Goal: Information Seeking & Learning: Learn about a topic

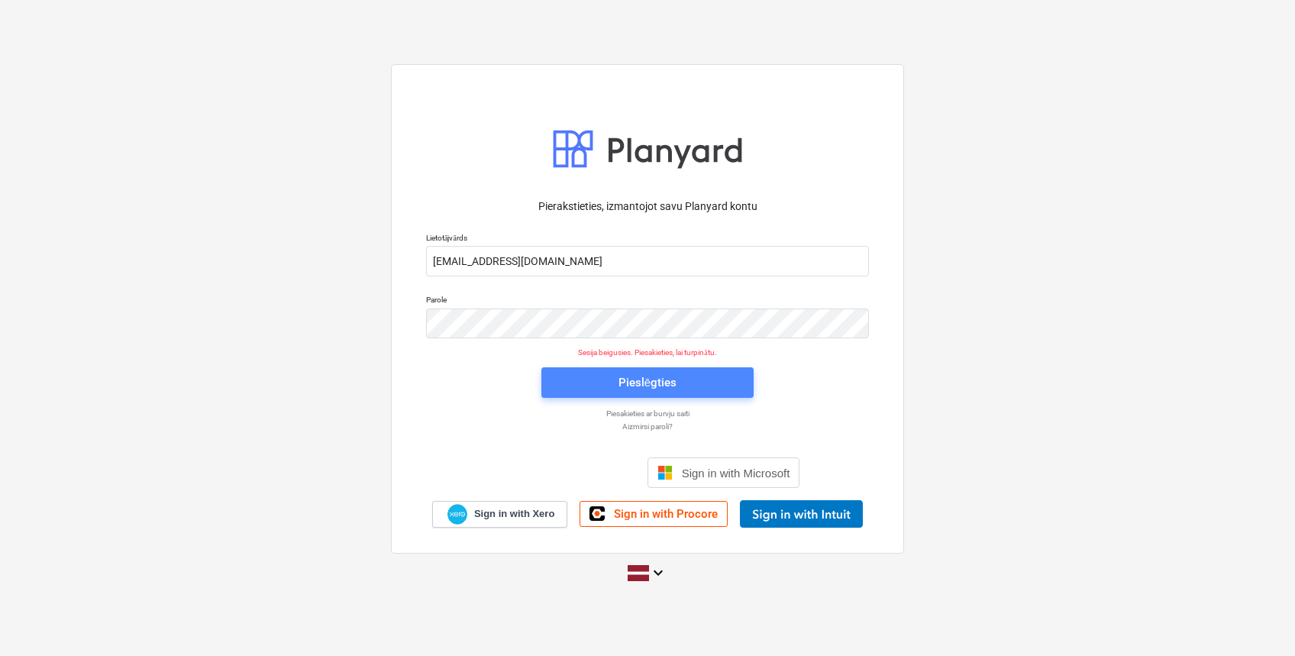
click at [682, 373] on span "Pieslēgties" at bounding box center [648, 383] width 176 height 20
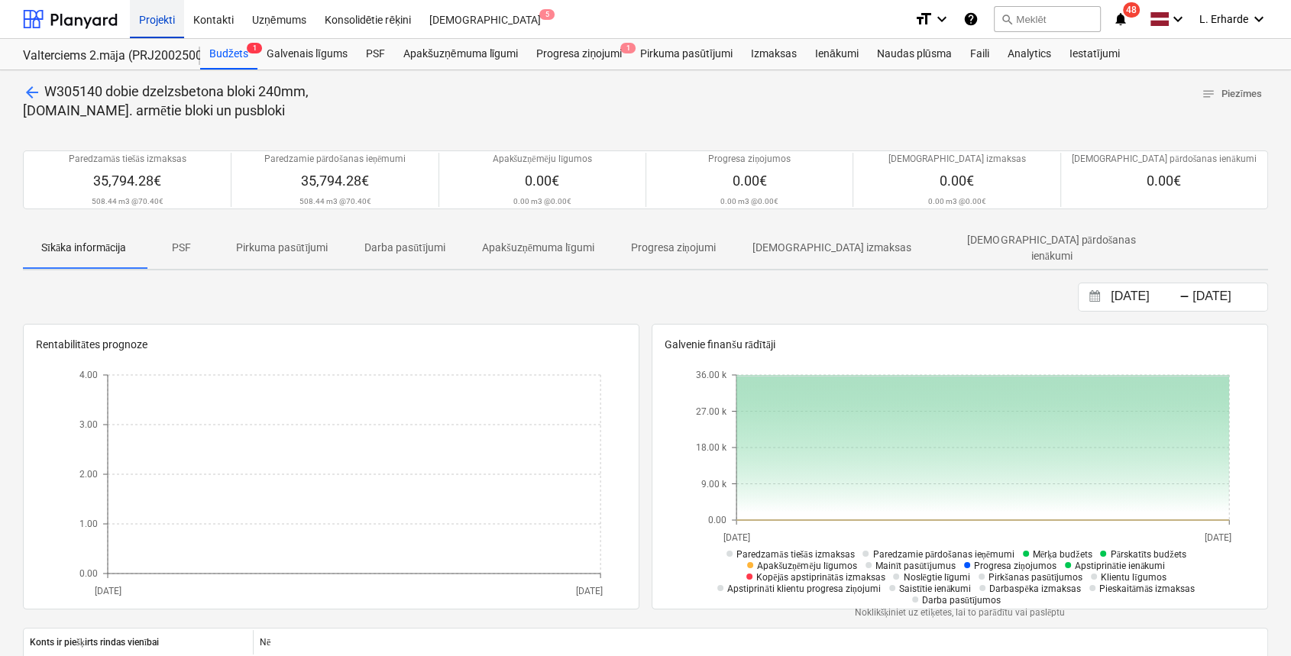
click at [167, 15] on div "Projekti" at bounding box center [157, 18] width 54 height 39
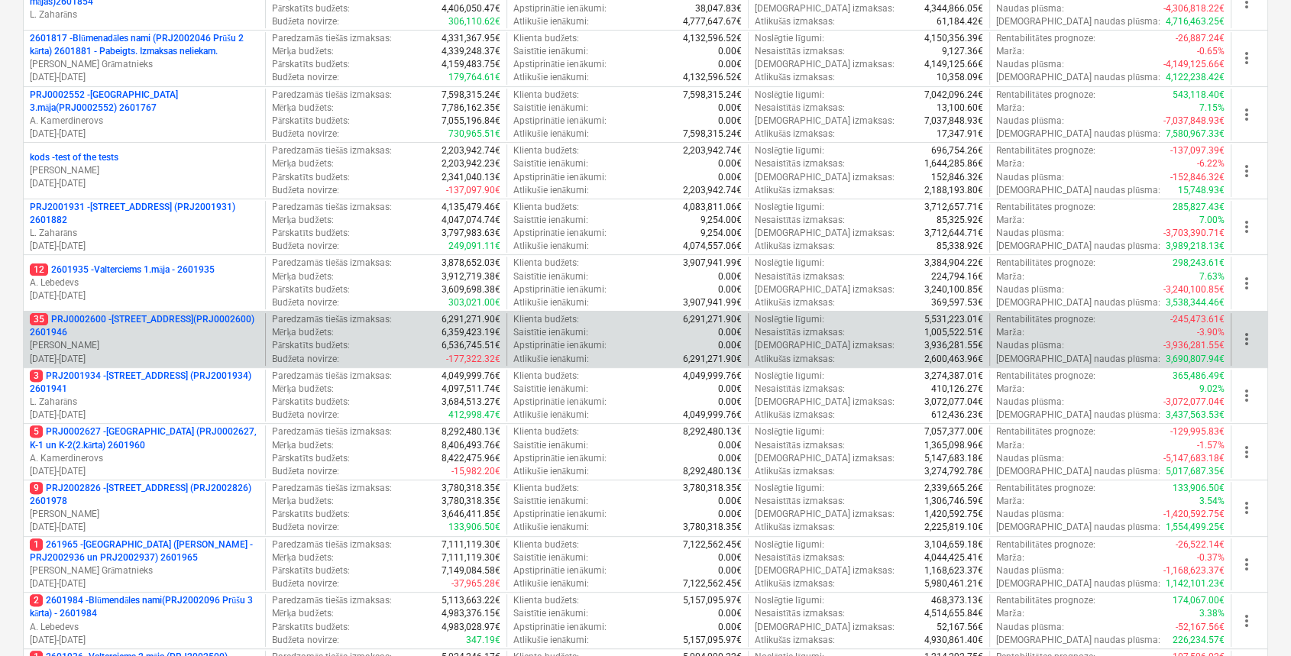
scroll to position [407, 0]
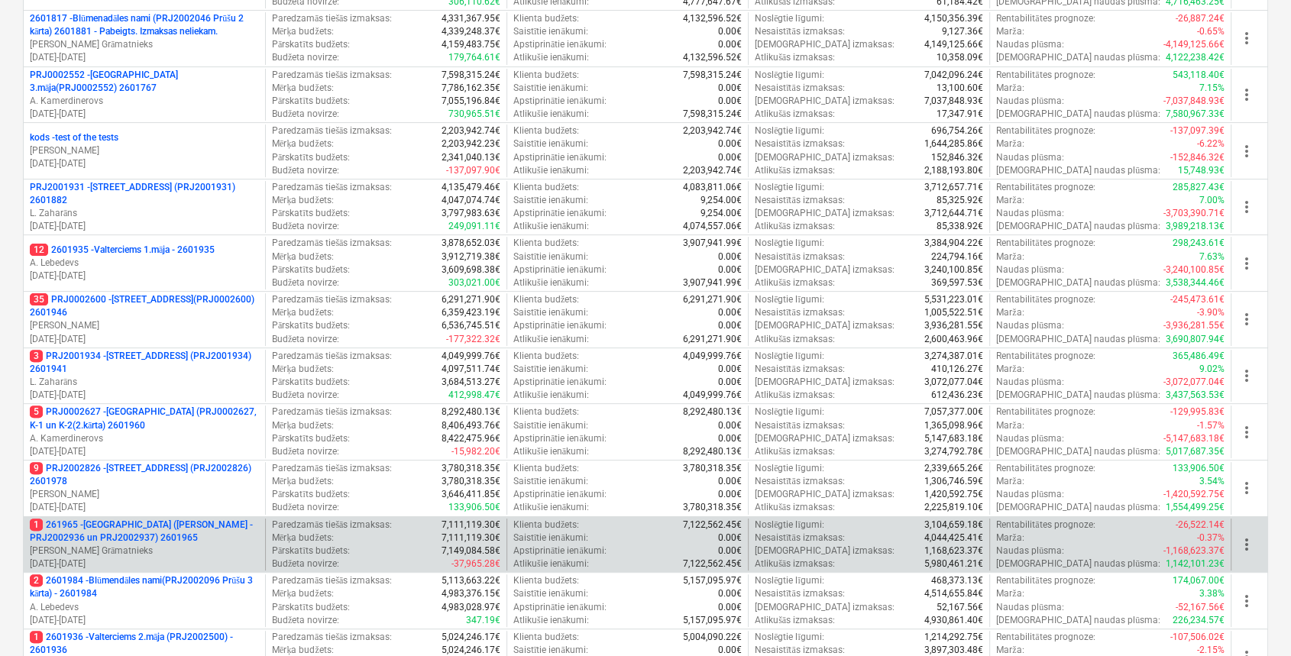
click at [179, 527] on p "1 261965 - [GEOGRAPHIC_DATA] ([PERSON_NAME] - PRJ2002936 un PRJ2002937) 2601965" at bounding box center [144, 532] width 229 height 26
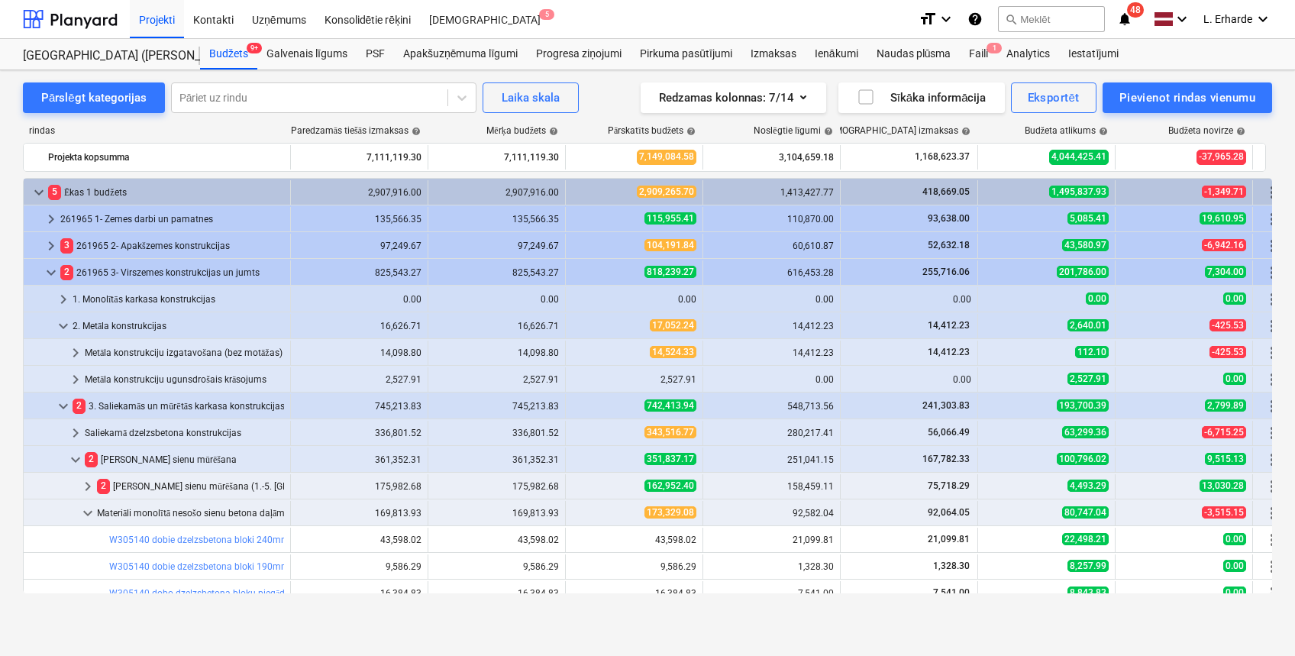
scroll to position [226, 0]
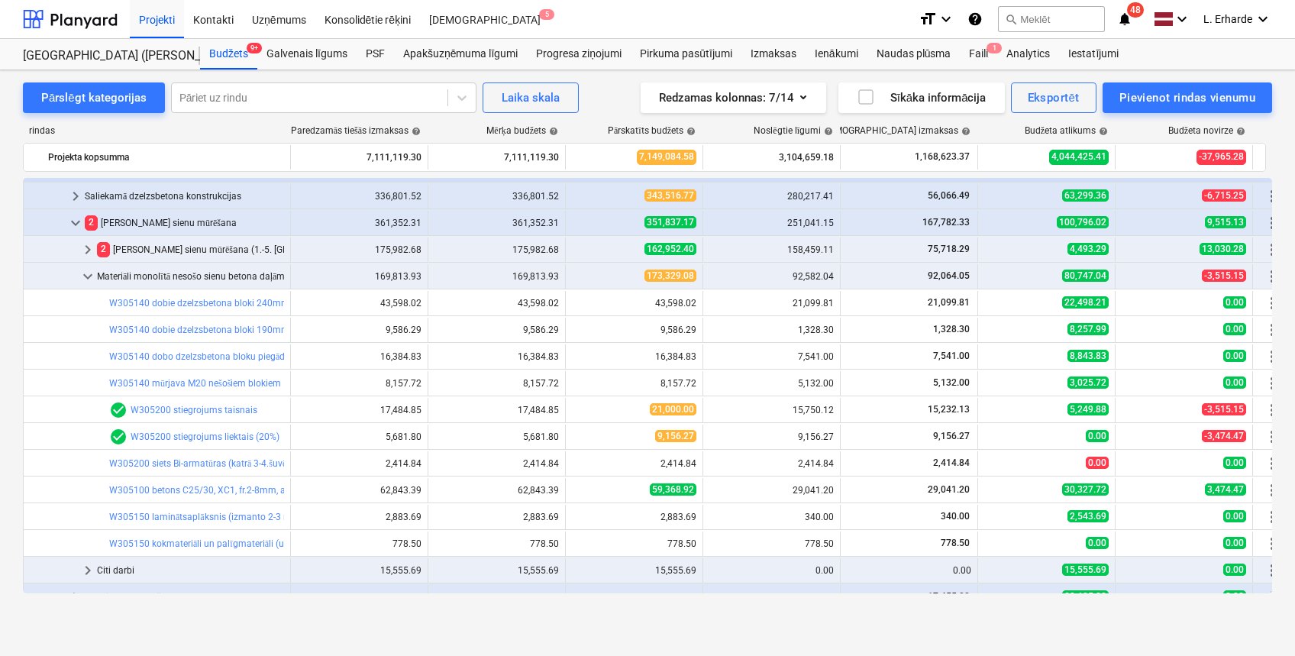
click at [89, 264] on div "keyboard_arrow_down" at bounding box center [88, 276] width 18 height 24
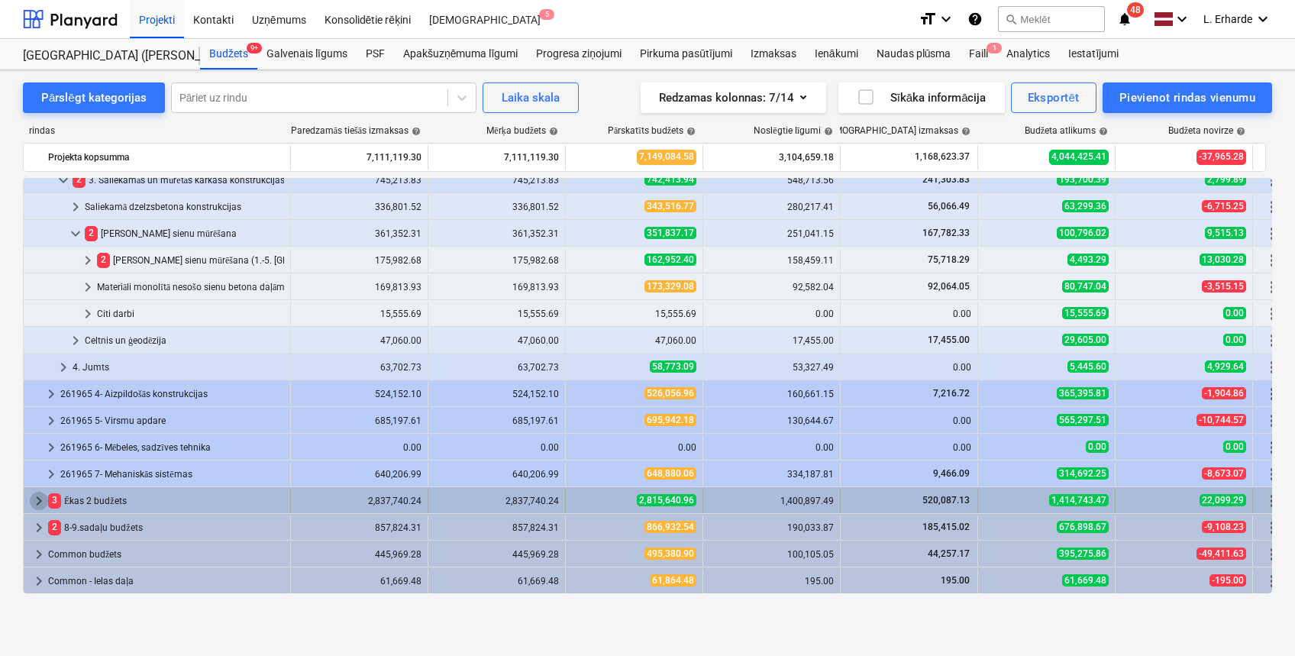
click at [39, 503] on span "keyboard_arrow_right" at bounding box center [39, 501] width 18 height 18
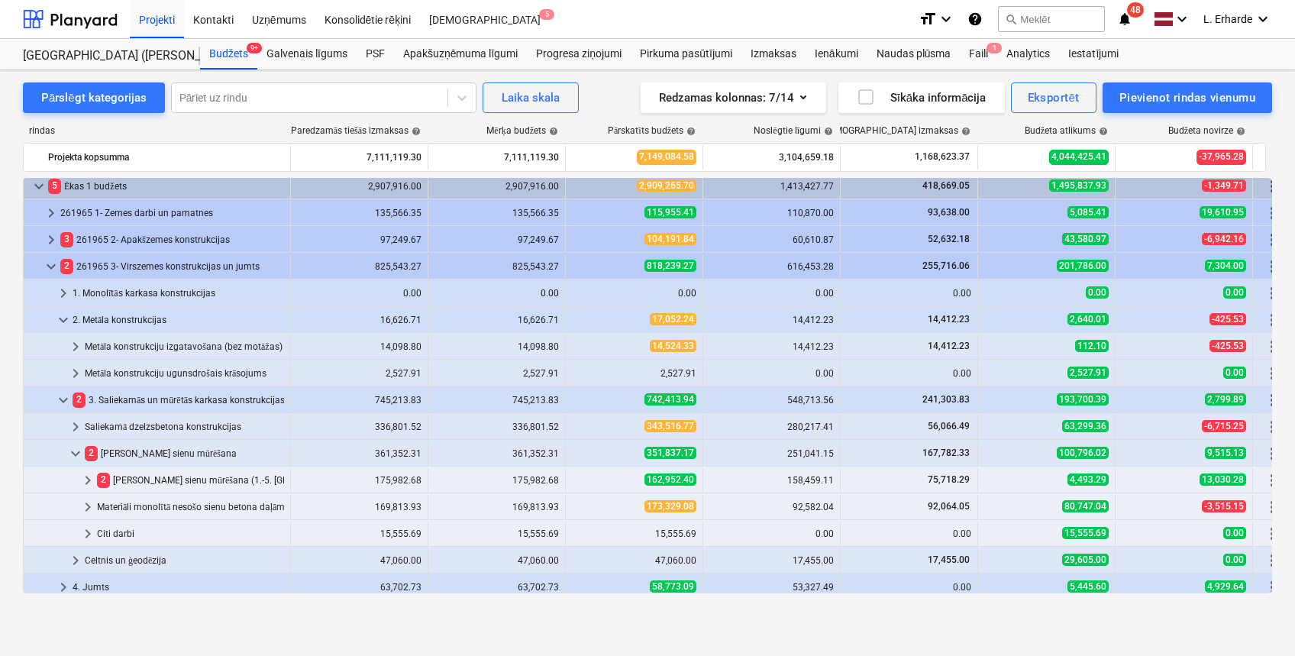
scroll to position [0, 0]
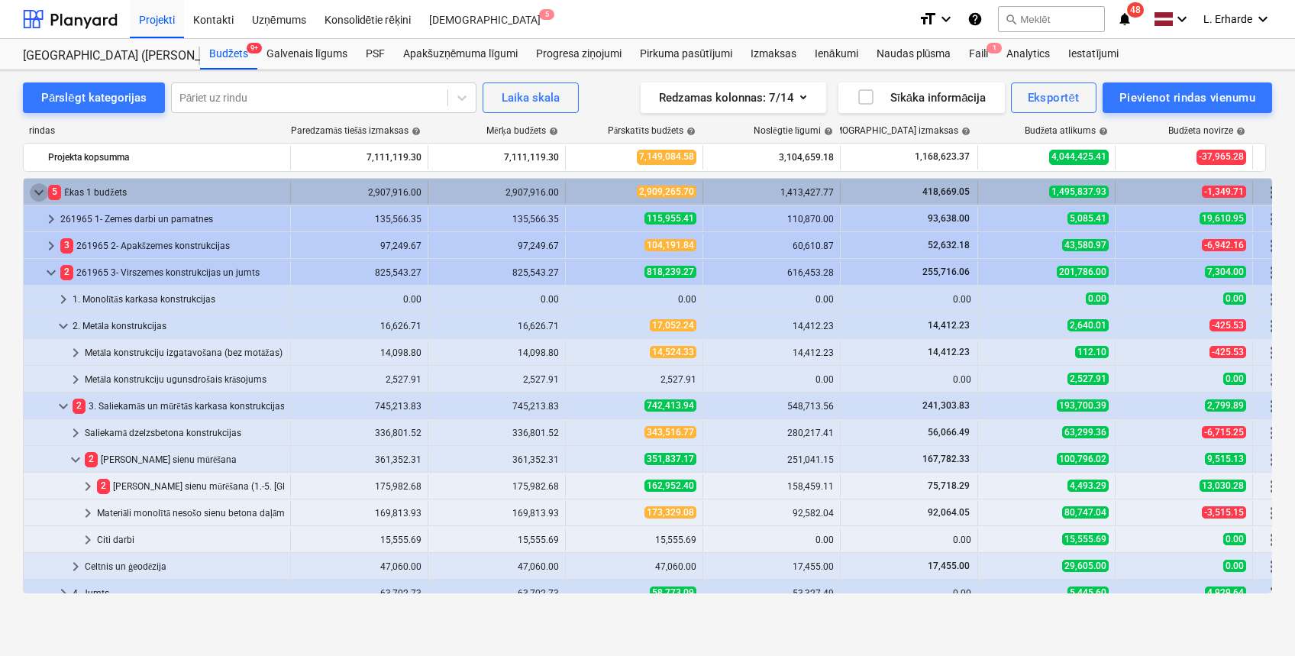
click at [43, 187] on span "keyboard_arrow_down" at bounding box center [39, 192] width 18 height 18
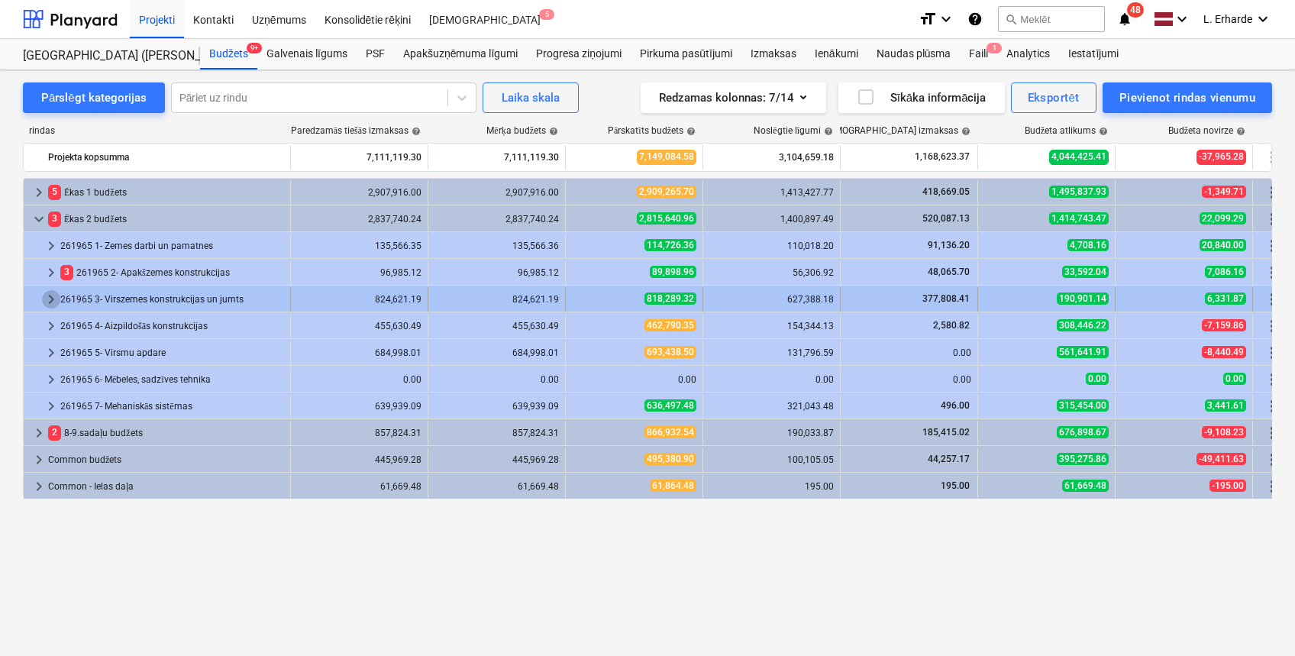
click at [47, 298] on span "keyboard_arrow_right" at bounding box center [51, 299] width 18 height 18
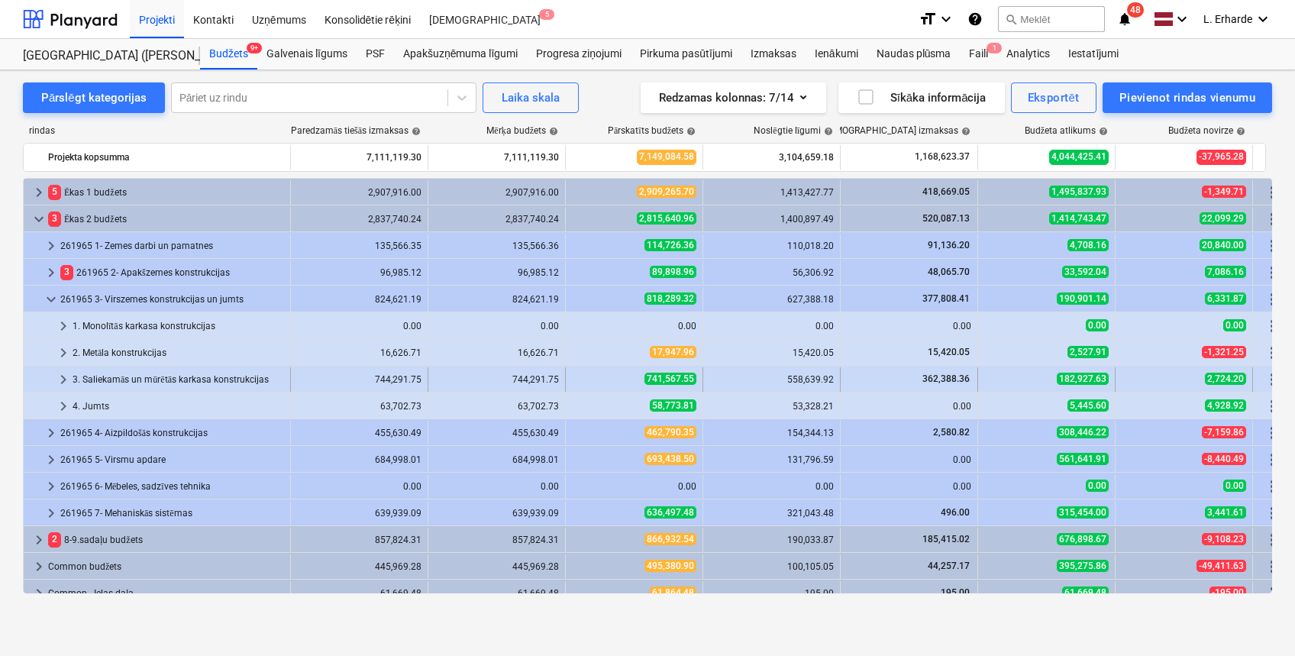
click at [151, 375] on div "3. Saliekamās un mūrētās karkasa konstrukcijas" at bounding box center [179, 379] width 212 height 24
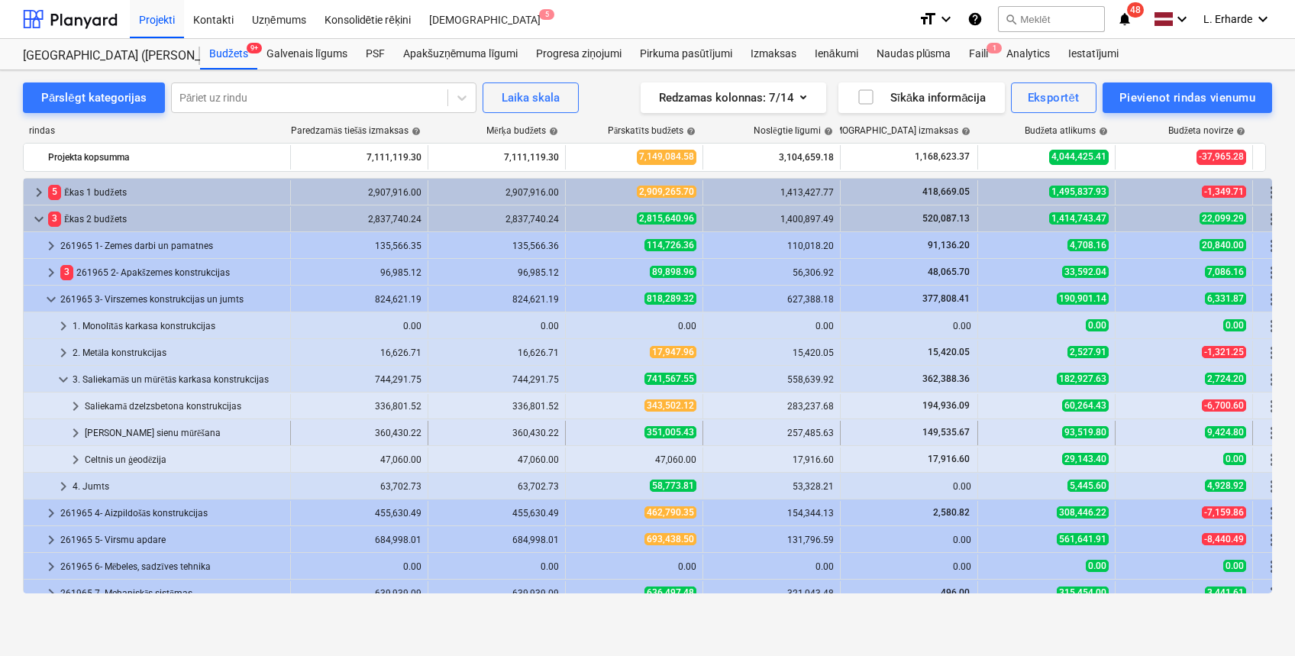
click at [159, 428] on div "[PERSON_NAME] sienu mūrēšana" at bounding box center [184, 433] width 199 height 24
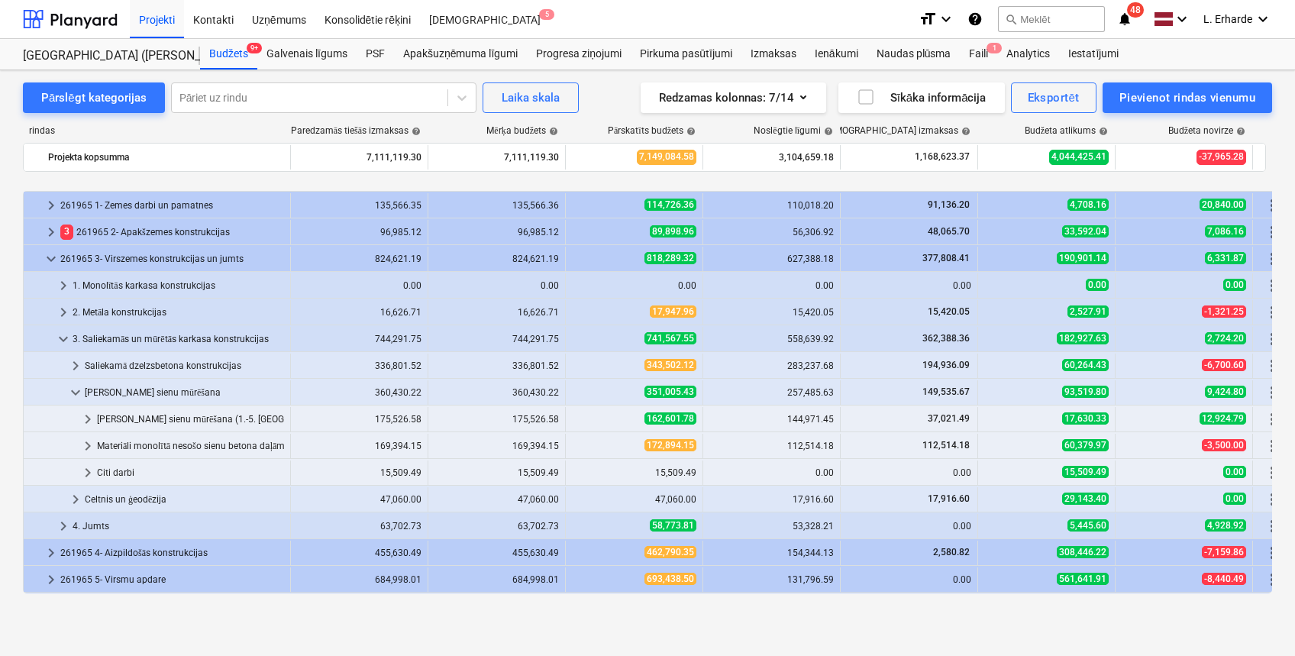
scroll to position [102, 0]
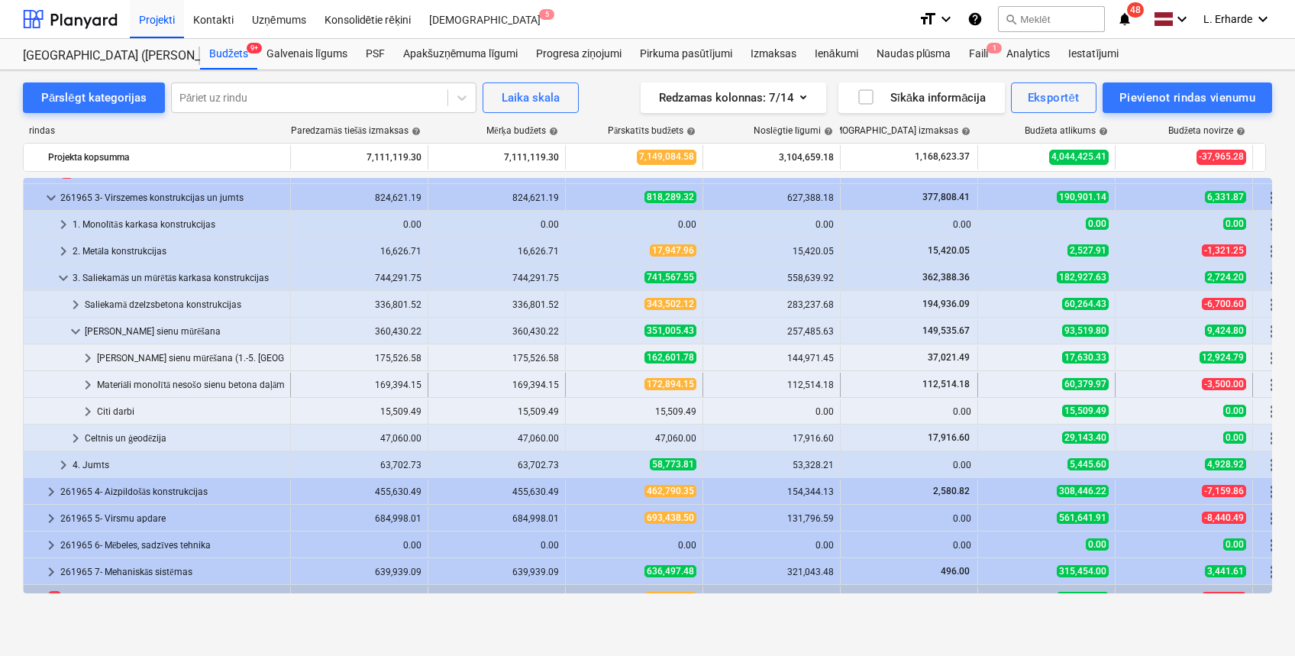
click at [189, 385] on div "Materiāli monolītā nesošo sienu betona daļām (atsevišķi pērkamie)" at bounding box center [190, 385] width 187 height 24
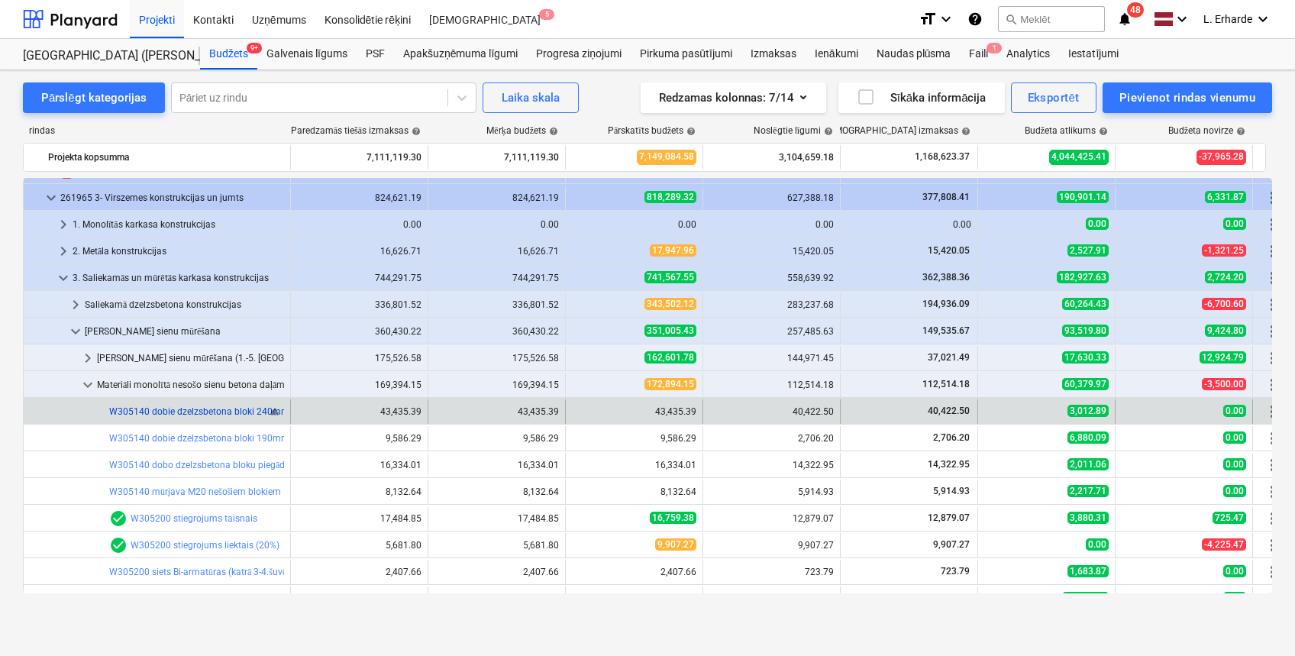
click at [238, 412] on link "W305140 dobie dzelzsbetona bloki 240mm, [DOMAIN_NAME]. armētie bloki un pusbloki" at bounding box center [289, 411] width 361 height 11
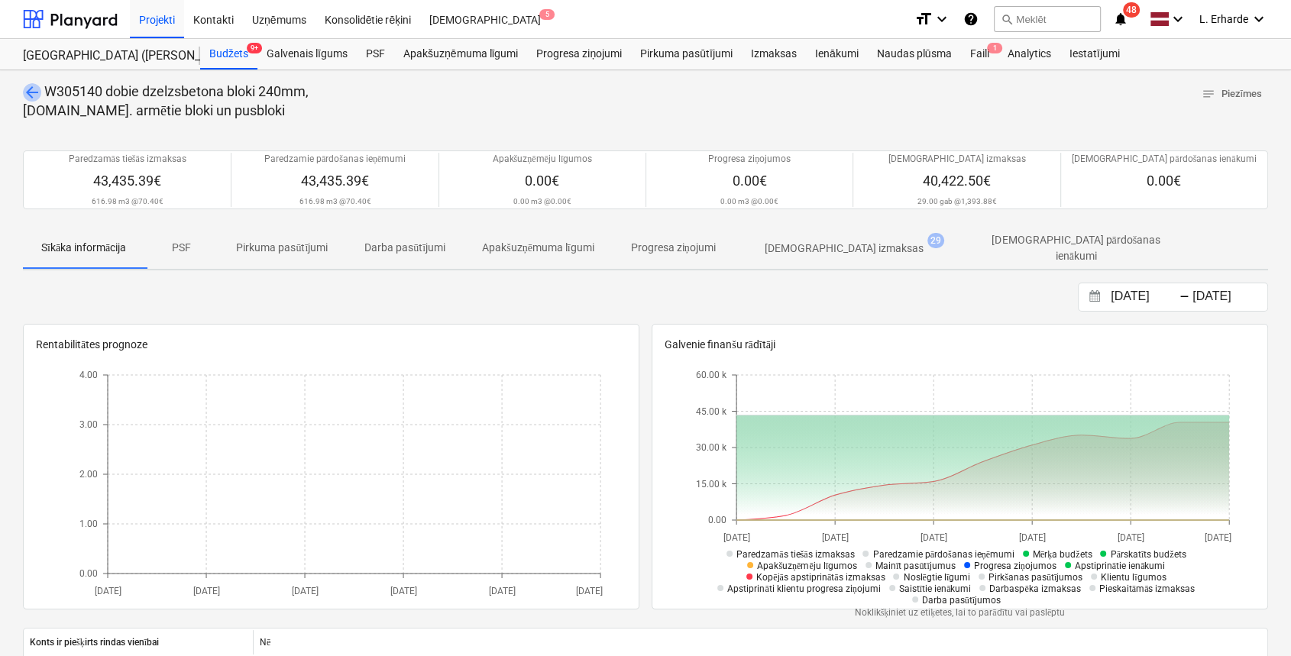
click at [32, 85] on span "arrow_back" at bounding box center [32, 92] width 18 height 18
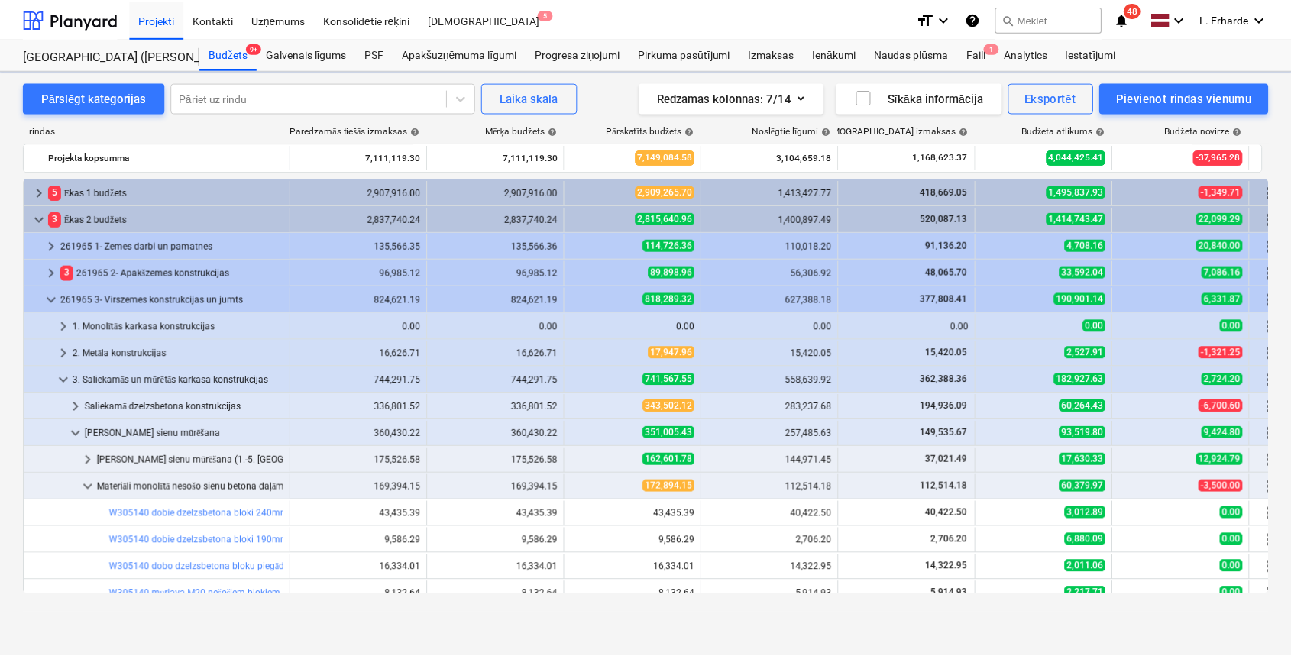
scroll to position [102, 0]
click at [150, 16] on div "Projekti" at bounding box center [157, 18] width 54 height 39
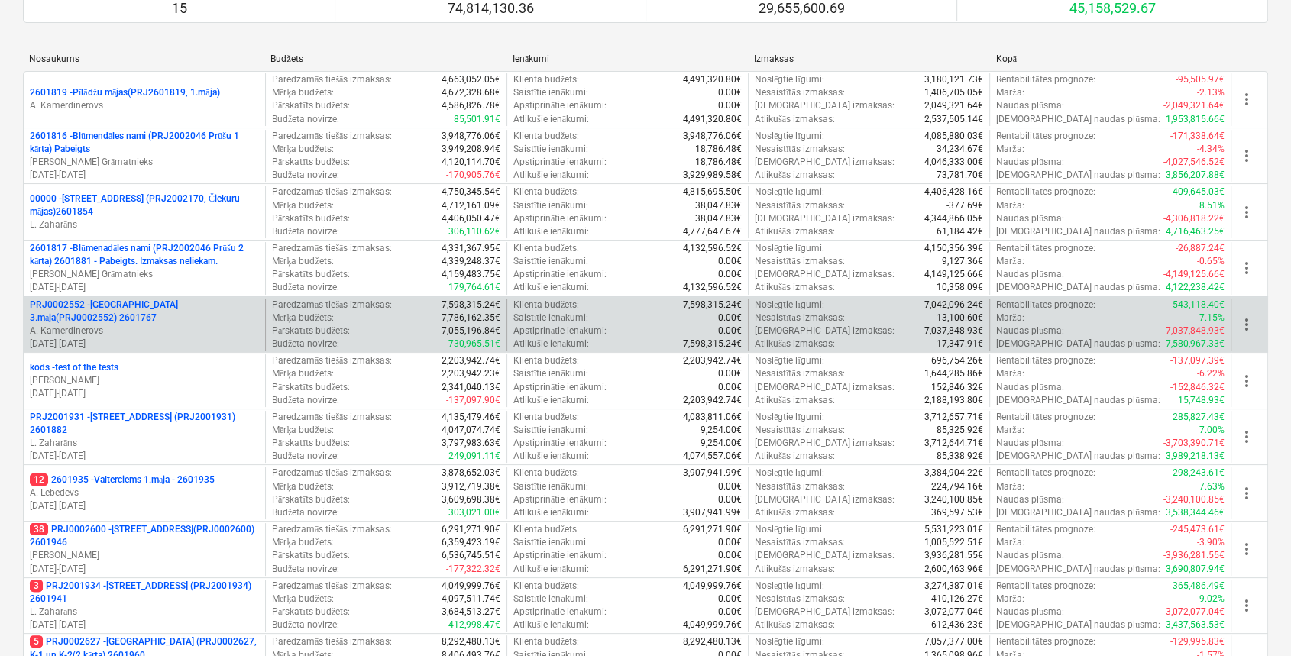
scroll to position [203, 0]
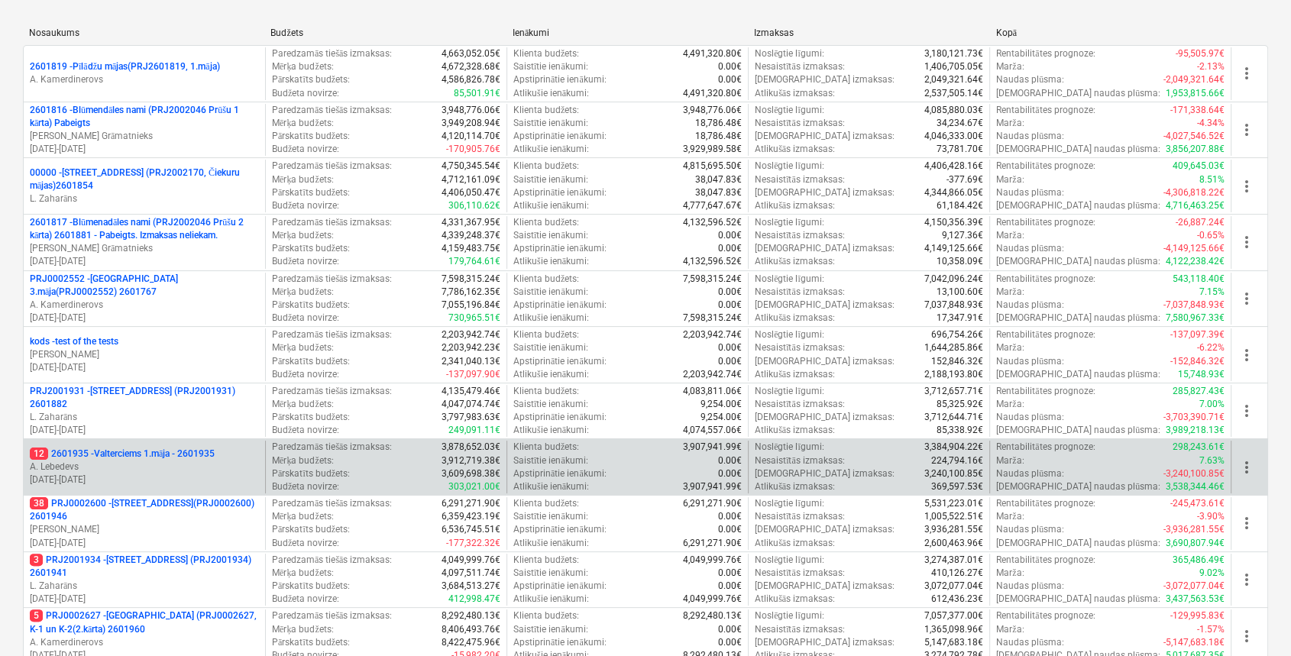
click at [157, 453] on p "12 2601935 - Valterciems 1.māja - 2601935" at bounding box center [122, 454] width 185 height 13
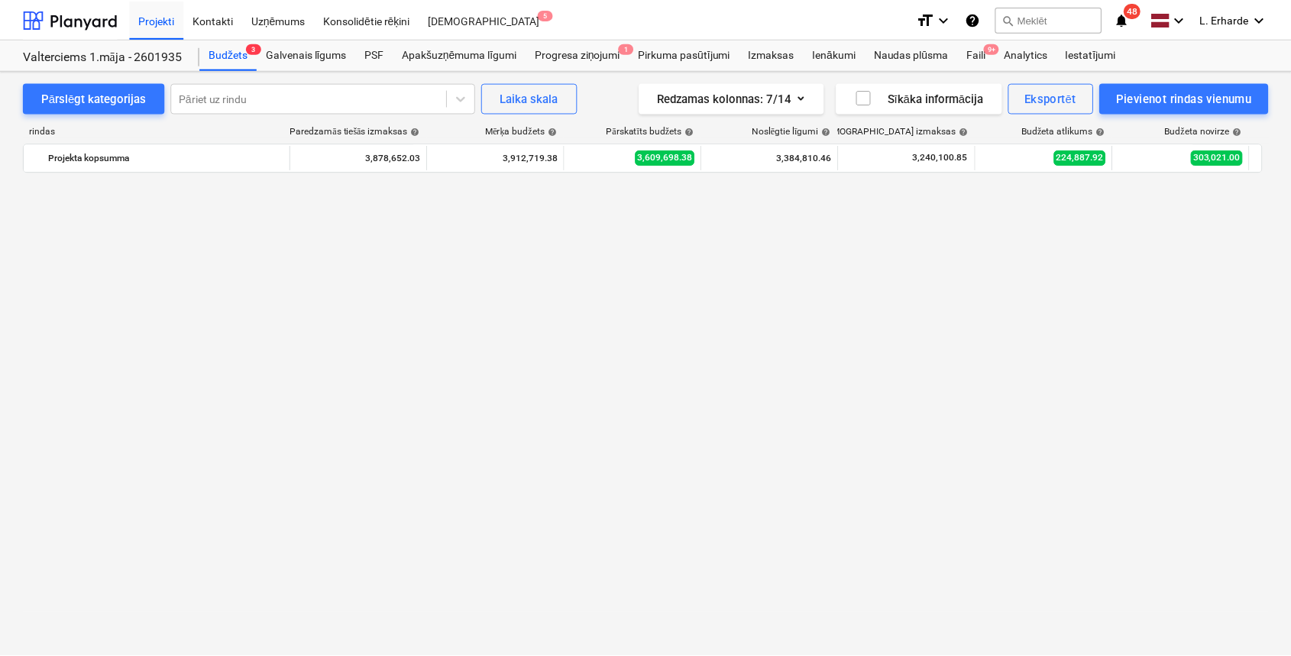
scroll to position [1004, 0]
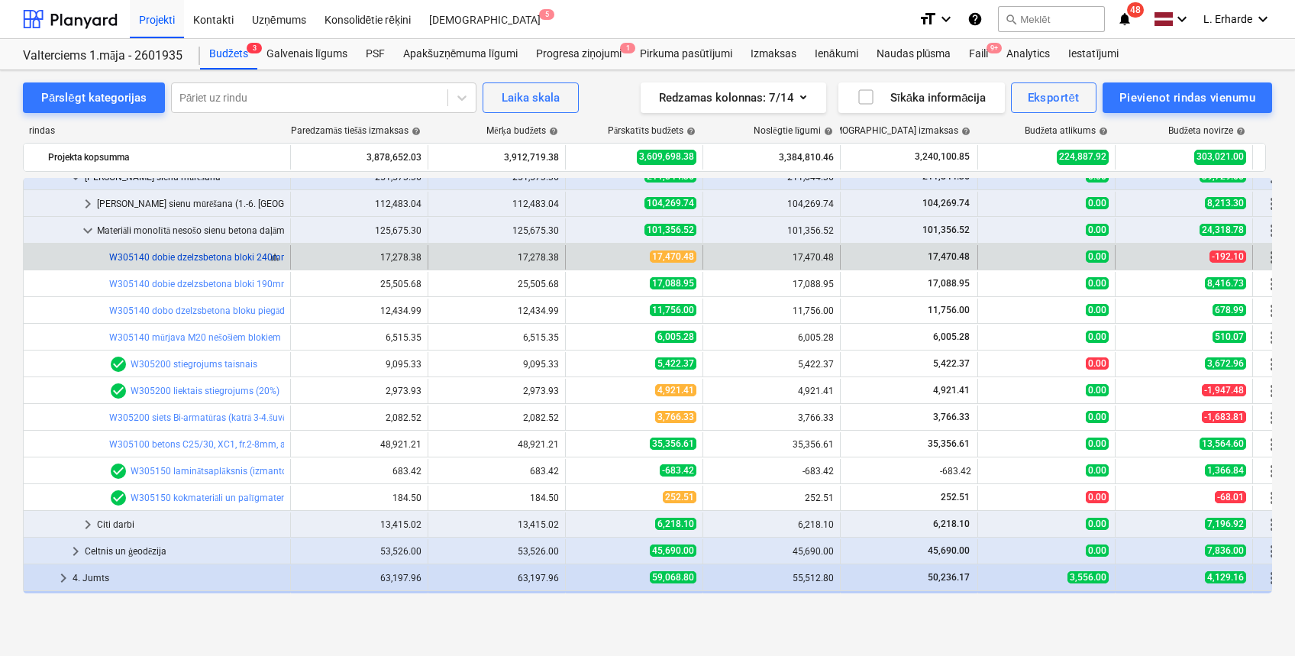
click at [261, 257] on link "W305140 dobie dzelzsbetona bloki 240mm, [DOMAIN_NAME]. armētie bloki un pusbloki" at bounding box center [289, 257] width 361 height 11
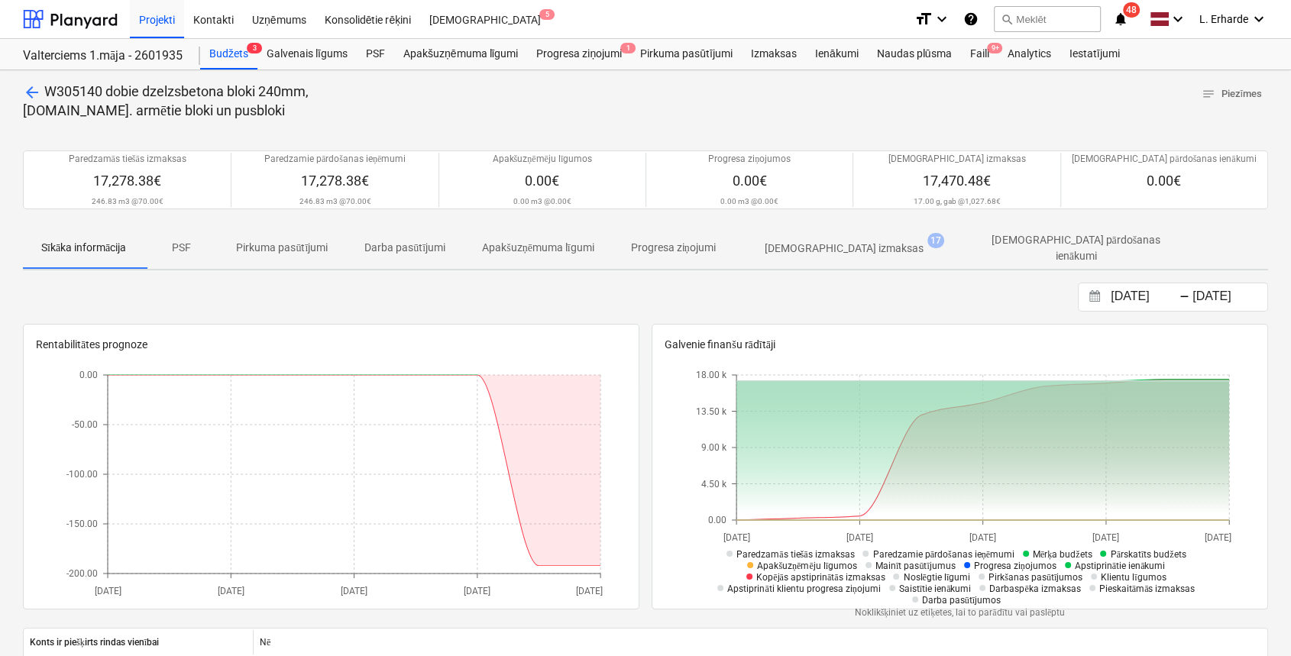
click at [839, 244] on p "[DEMOGRAPHIC_DATA] izmaksas" at bounding box center [844, 249] width 159 height 16
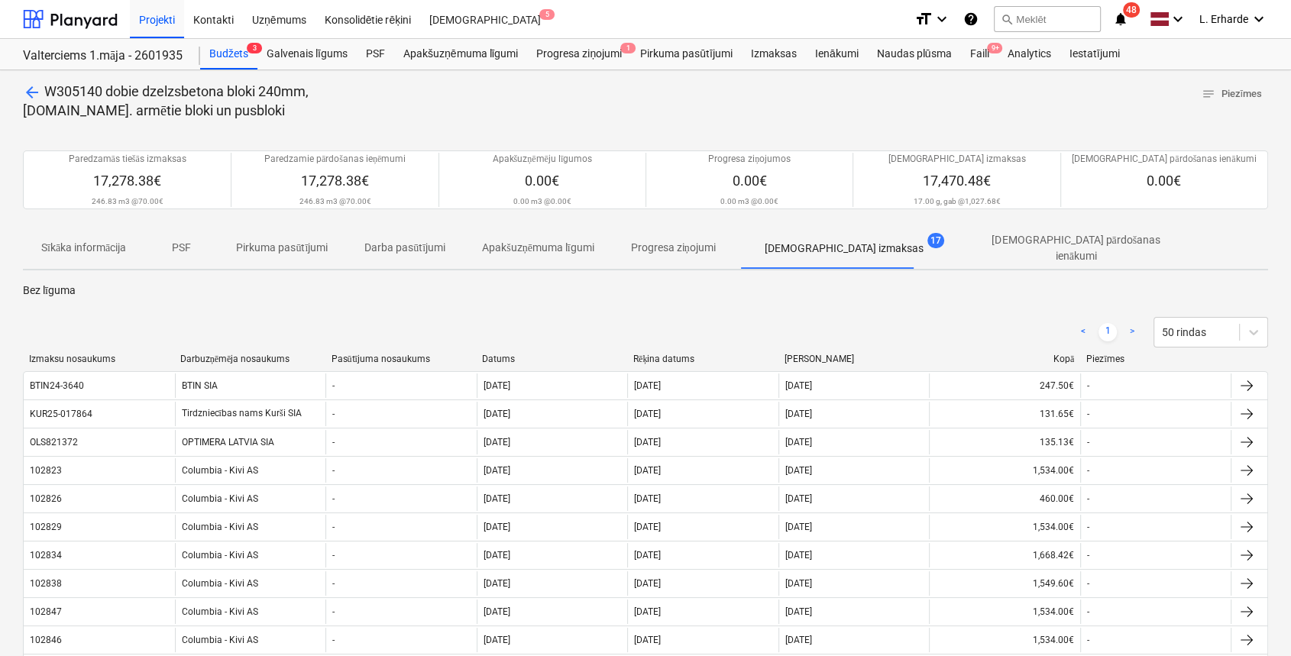
click at [27, 89] on span "arrow_back" at bounding box center [32, 92] width 18 height 18
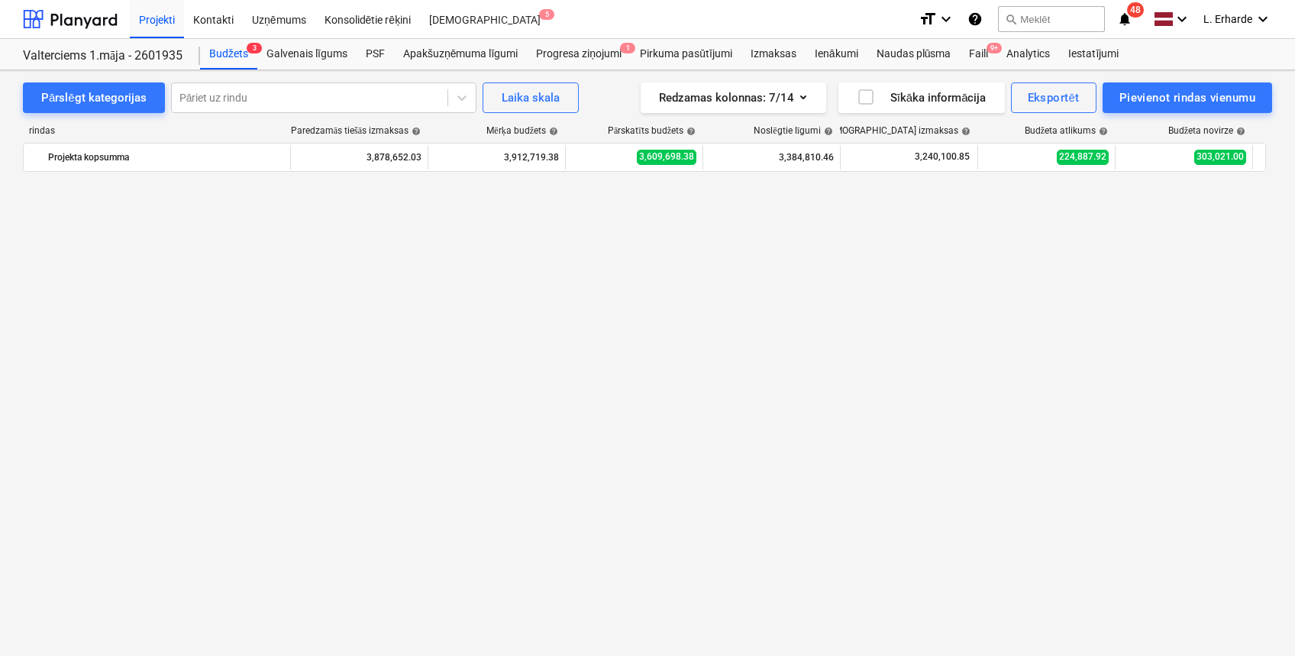
scroll to position [1004, 0]
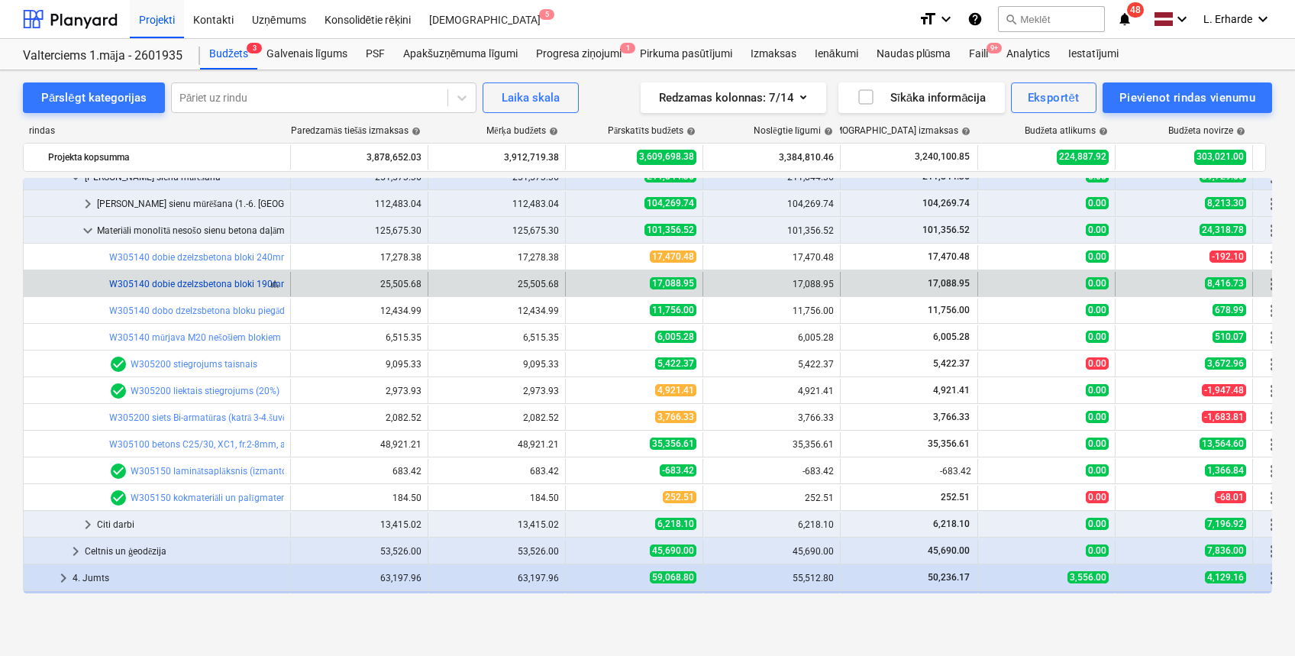
click at [234, 282] on link "W305140 dobie dzelzsbetona bloki 190mm, [DOMAIN_NAME]. armētie bloki un pusbloki" at bounding box center [289, 284] width 361 height 11
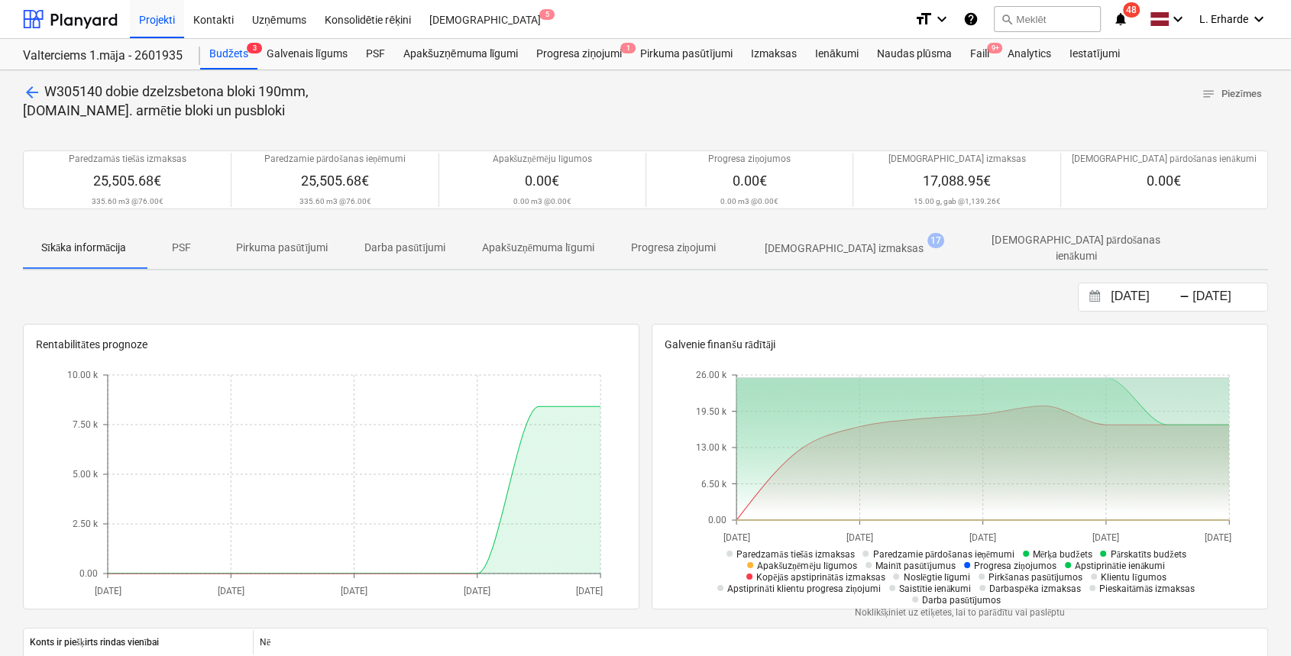
click at [25, 90] on span "arrow_back" at bounding box center [32, 92] width 18 height 18
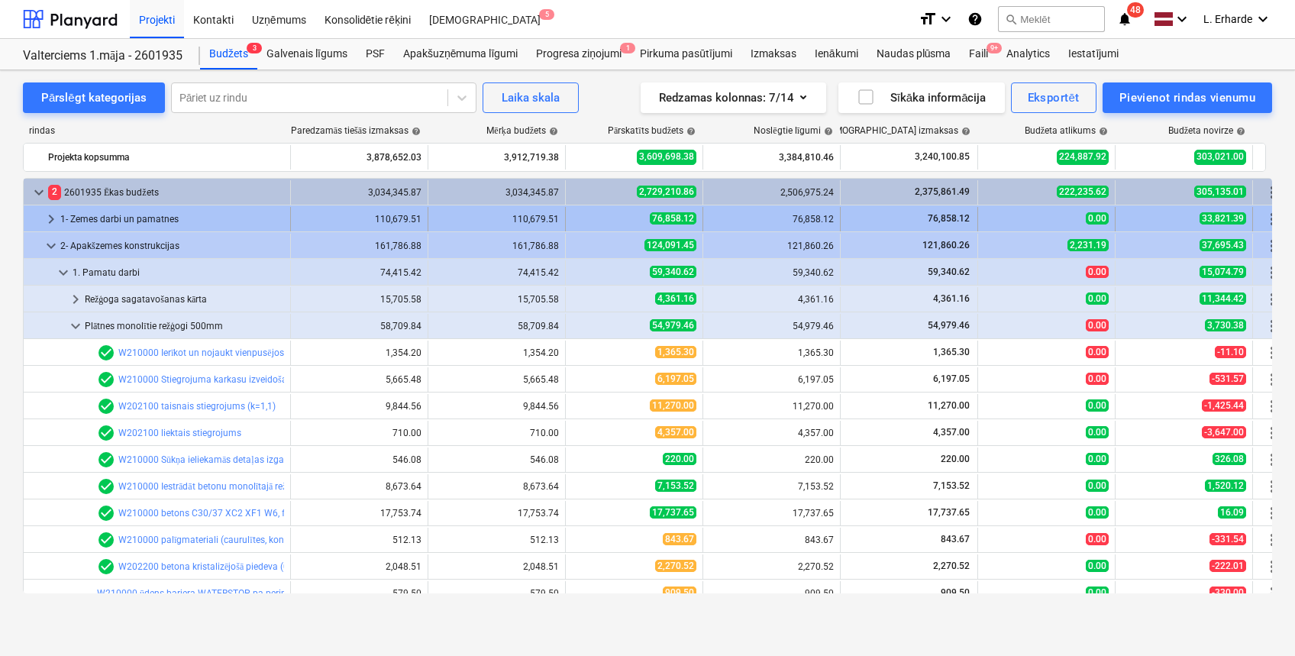
click at [183, 213] on div "1- Zemes darbi un pamatnes" at bounding box center [172, 219] width 224 height 24
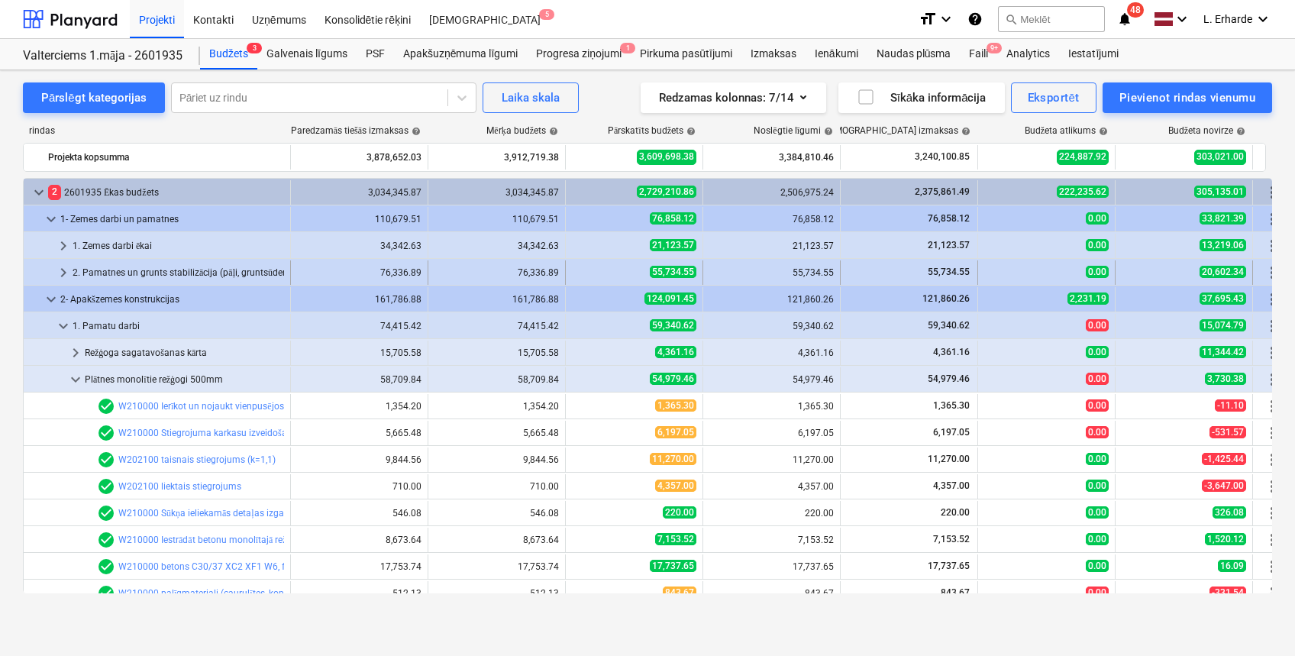
click at [69, 269] on span "keyboard_arrow_right" at bounding box center [63, 272] width 18 height 18
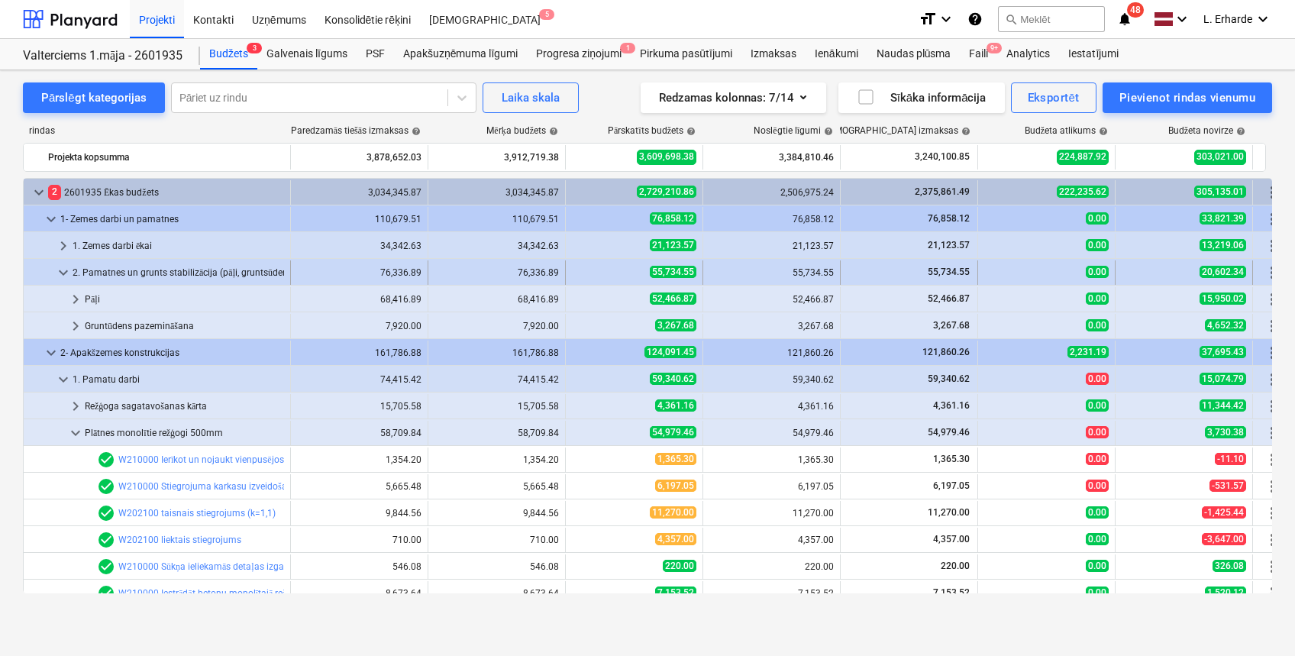
click at [68, 269] on span "keyboard_arrow_down" at bounding box center [63, 272] width 18 height 18
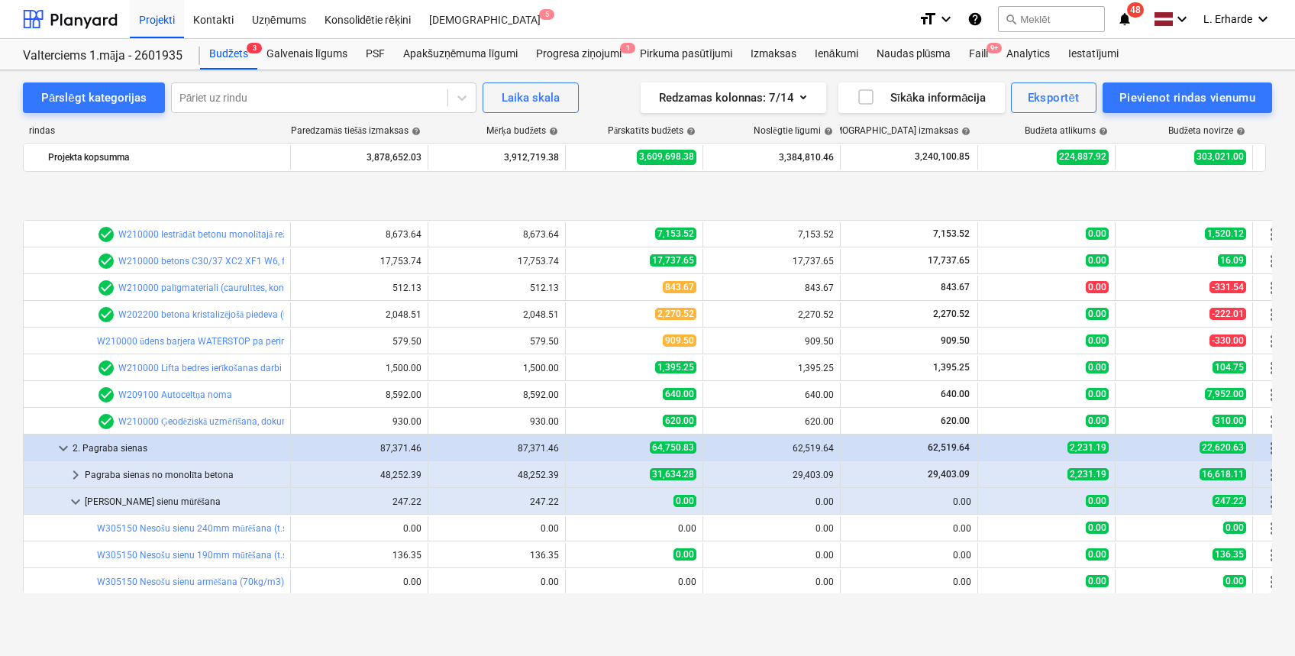
scroll to position [407, 0]
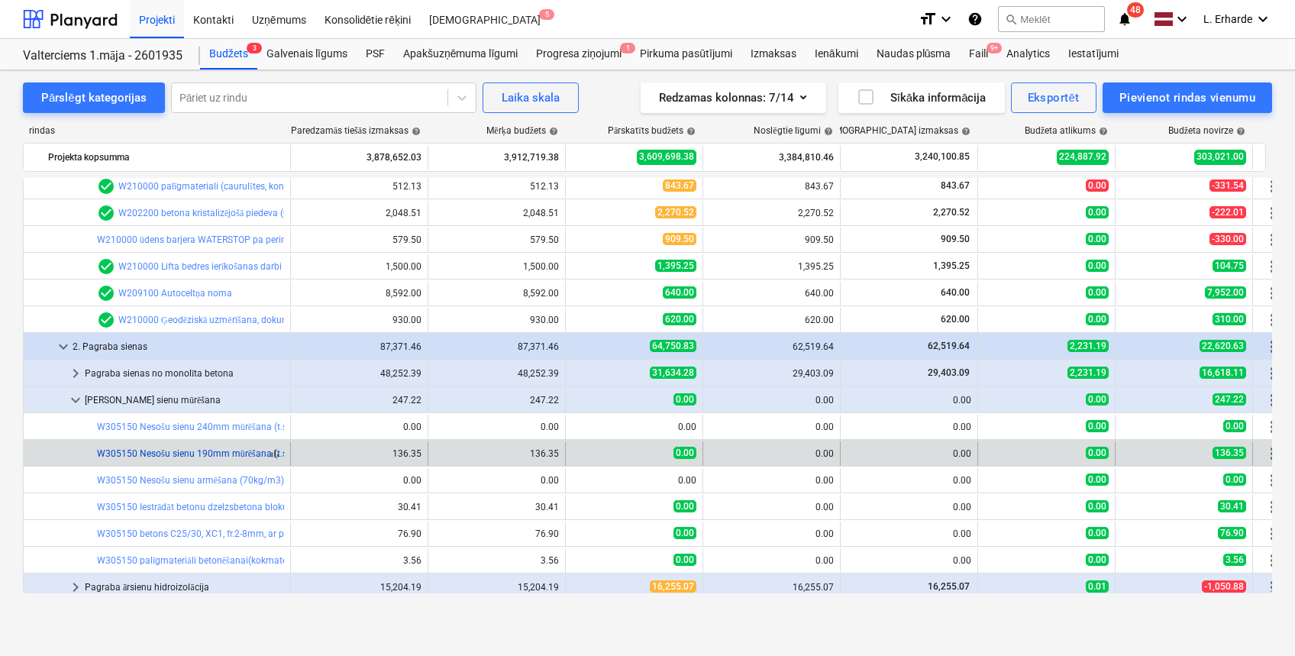
click at [214, 452] on link "W305150 Nesošu sienu 190mm mūrēšana (t.sk.bloku pārsedzes)" at bounding box center [230, 453] width 266 height 11
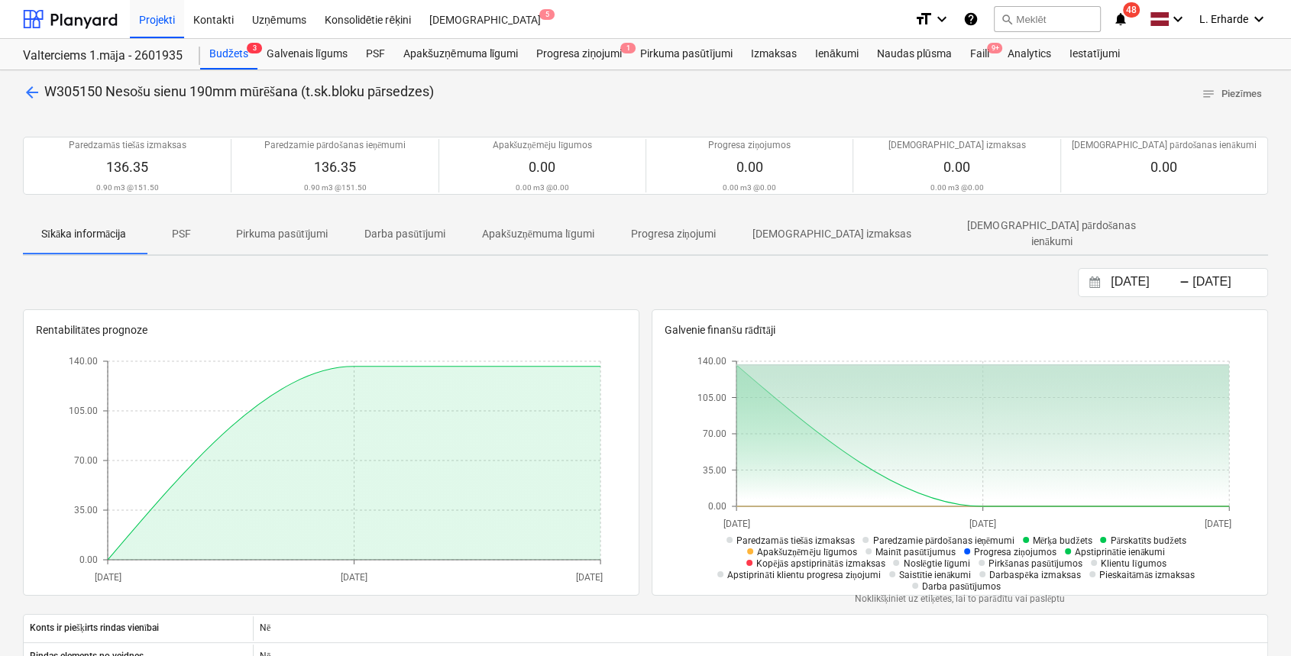
click at [34, 73] on div "arrow_back W305150 Nesošu sienu 190mm mūrēšana (t.sk.bloku pārsedzes) notes Pie…" at bounding box center [645, 544] width 1291 height 949
click at [27, 92] on span "arrow_back" at bounding box center [32, 92] width 18 height 18
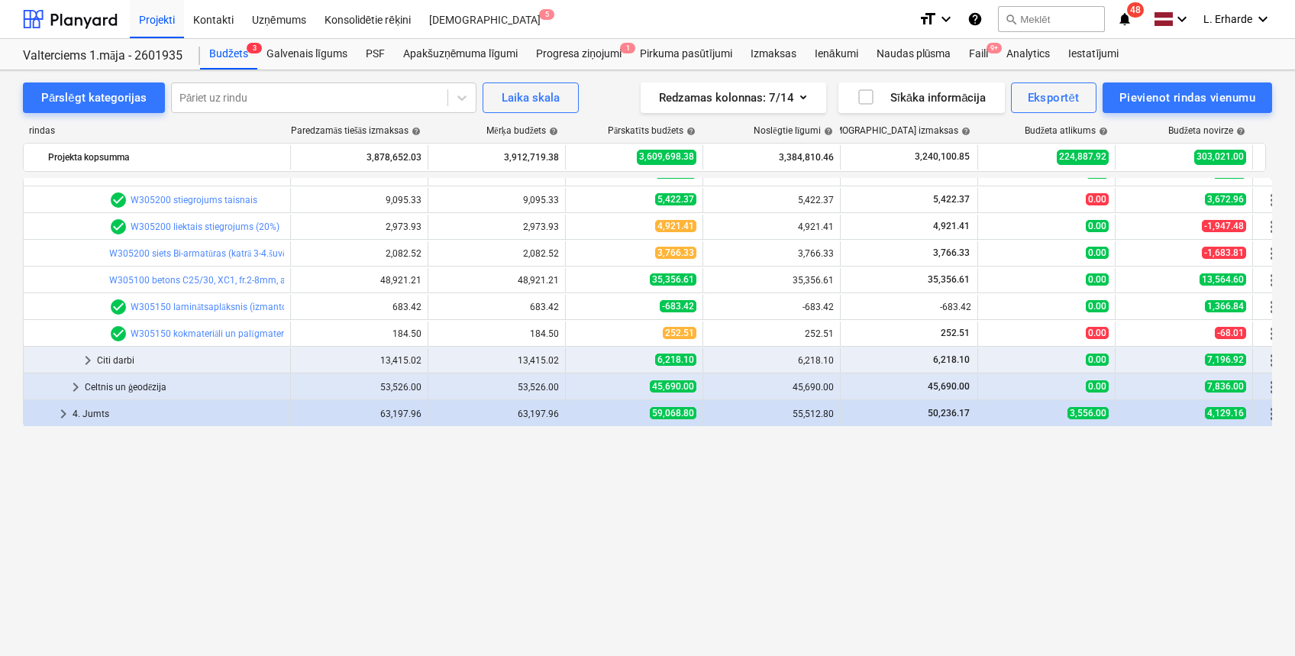
scroll to position [1018, 0]
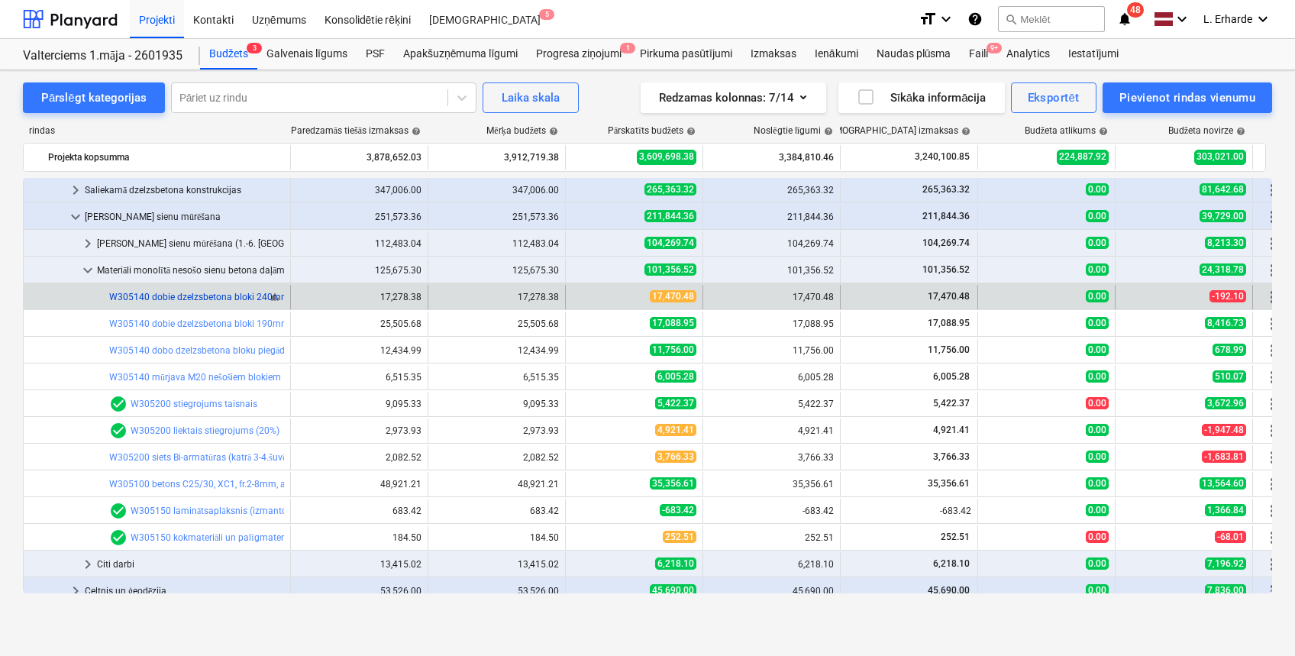
click at [254, 292] on link "W305140 dobie dzelzsbetona bloki 240mm, [DOMAIN_NAME]. armētie bloki un pusbloki" at bounding box center [289, 297] width 361 height 11
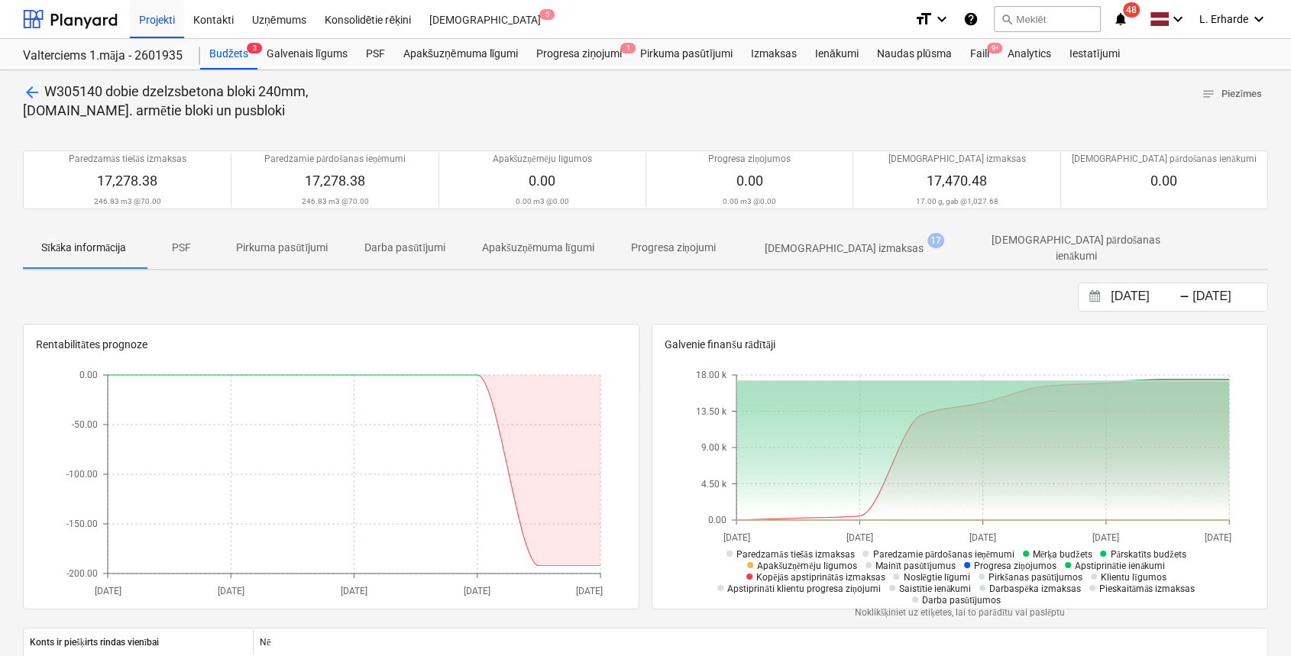
click at [817, 246] on p "[DEMOGRAPHIC_DATA] izmaksas" at bounding box center [844, 249] width 159 height 16
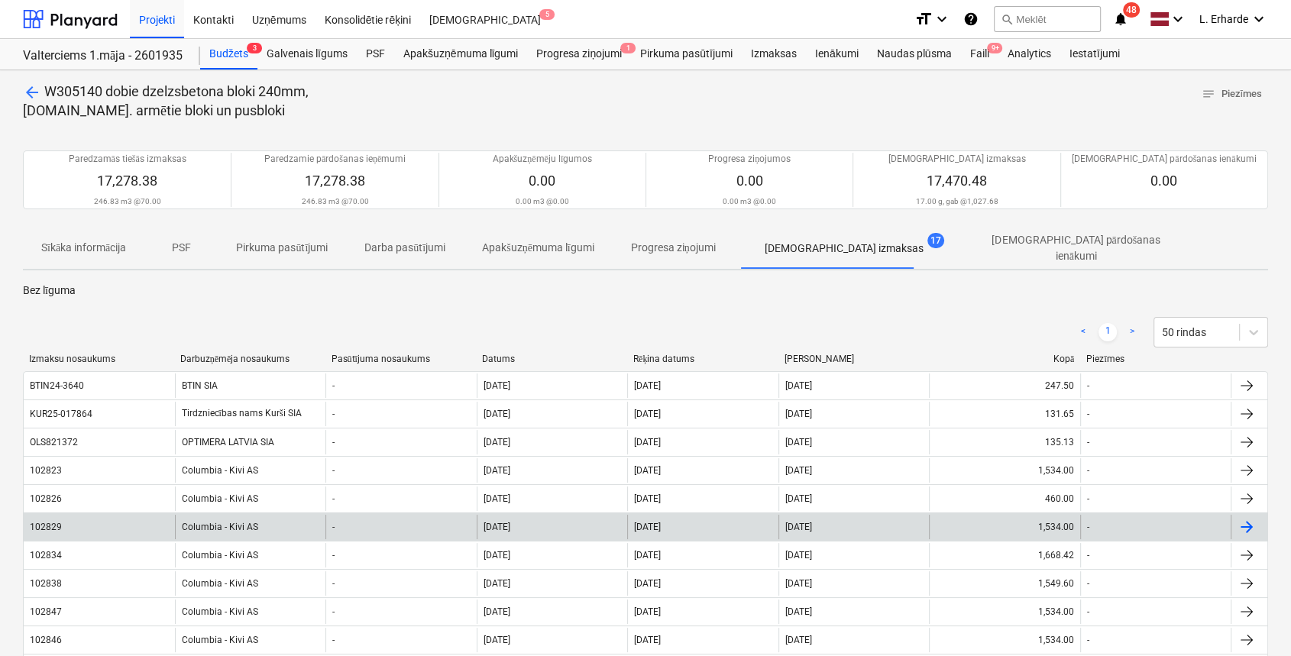
click at [225, 524] on div "Columbia - Kivi AS" at bounding box center [250, 527] width 151 height 24
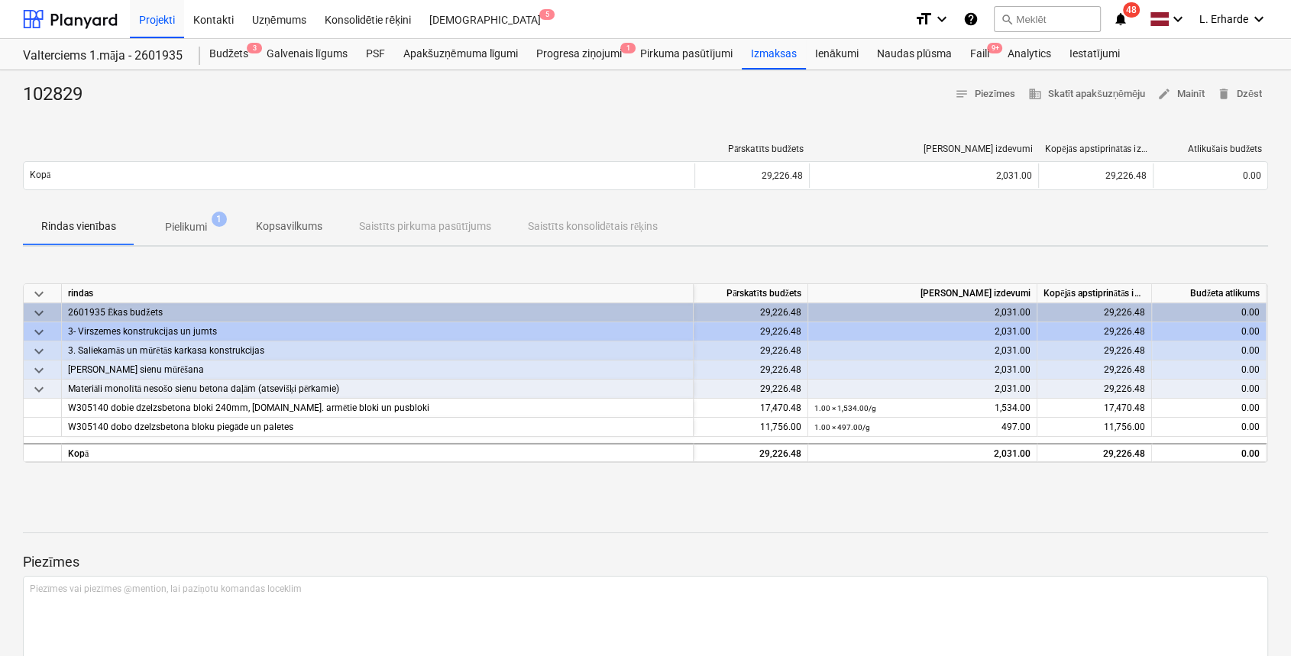
click at [192, 222] on p "Pielikumi" at bounding box center [186, 227] width 42 height 16
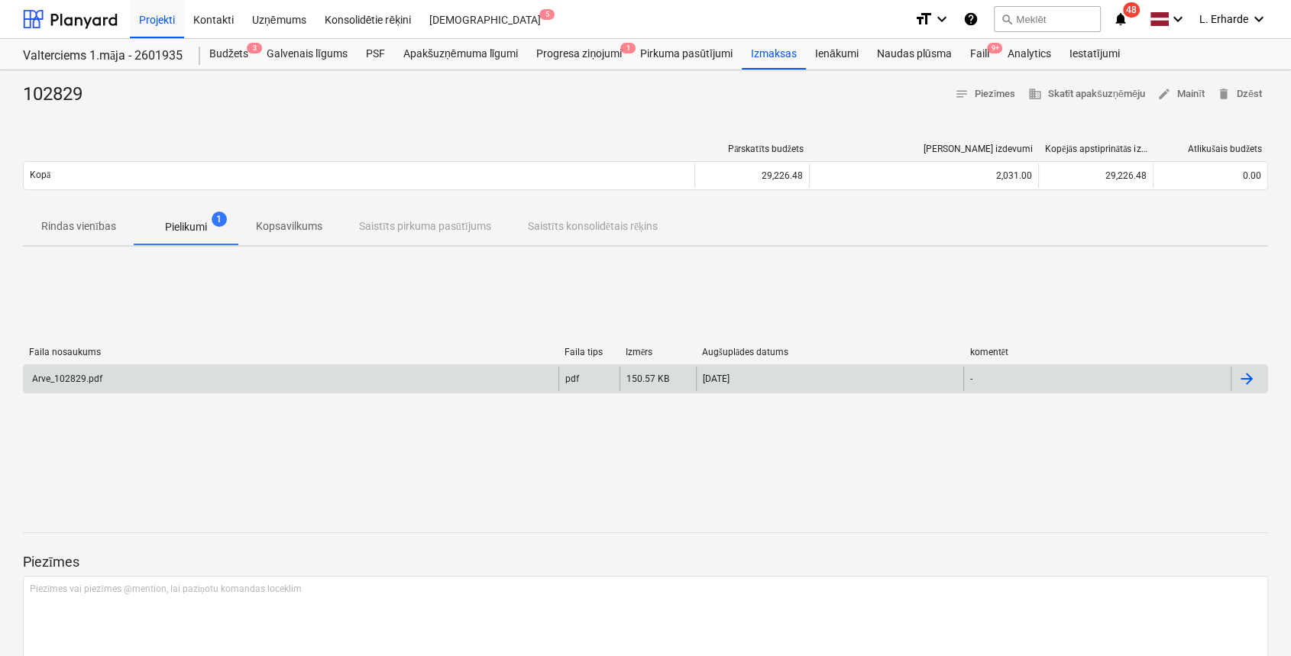
click at [110, 383] on div "Arve_102829.pdf" at bounding box center [291, 379] width 535 height 24
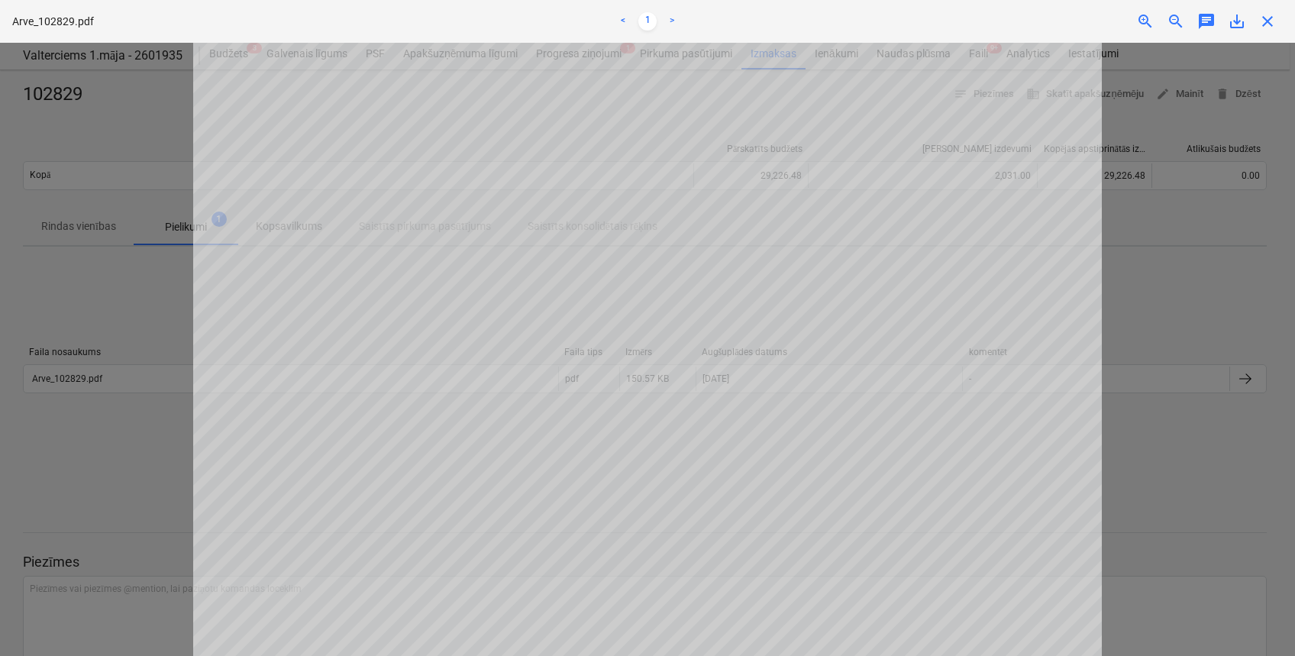
click at [116, 495] on div at bounding box center [647, 349] width 1295 height 613
drag, startPoint x: 1233, startPoint y: 275, endPoint x: 1272, endPoint y: 153, distance: 128.0
click at [1234, 270] on div at bounding box center [647, 349] width 1295 height 613
click at [1272, 31] on div "Arve_102829.pdf < 1 > zoom_in zoom_out chat 0 save_alt close" at bounding box center [647, 21] width 1295 height 43
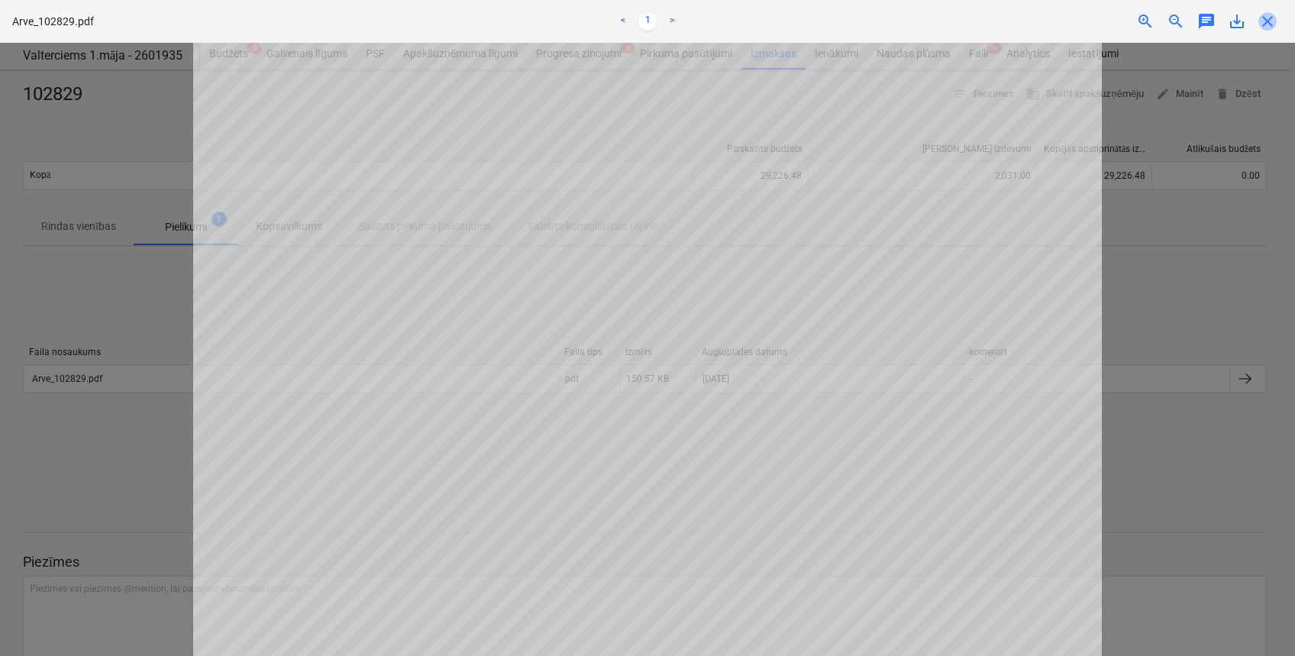
click at [1272, 25] on span "close" at bounding box center [1268, 21] width 18 height 18
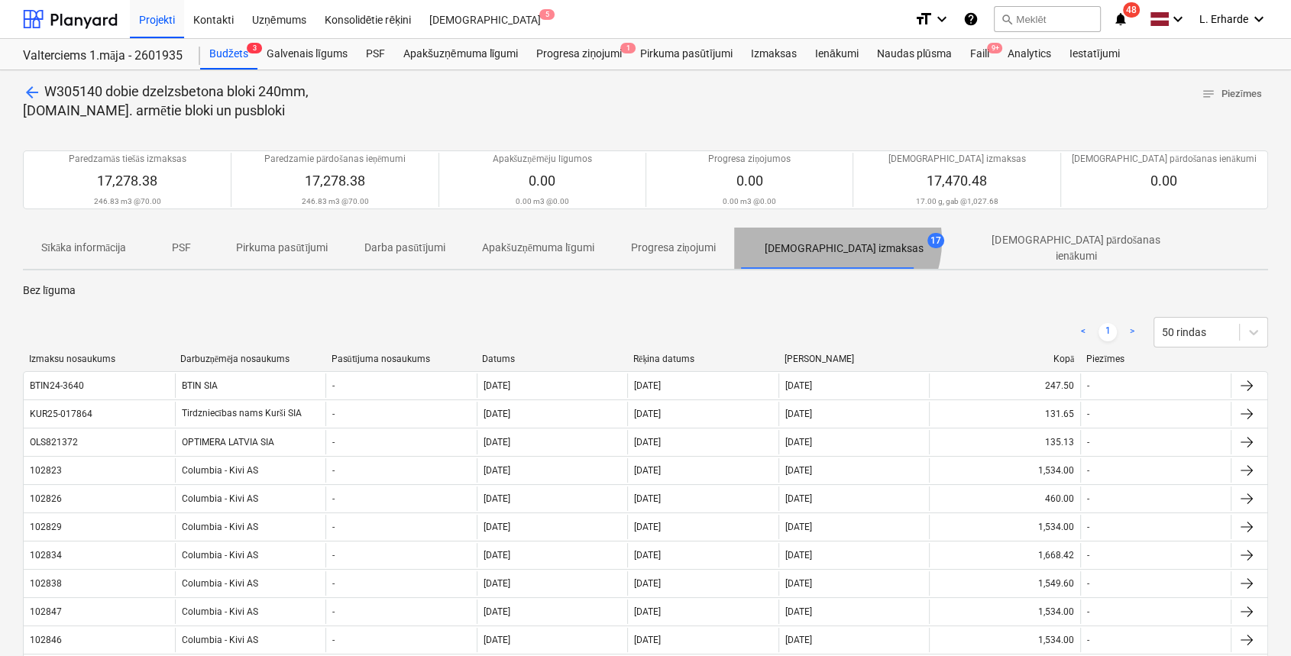
click at [843, 241] on p "[DEMOGRAPHIC_DATA] izmaksas" at bounding box center [844, 249] width 159 height 16
click at [858, 247] on p "[DEMOGRAPHIC_DATA] izmaksas" at bounding box center [844, 249] width 159 height 16
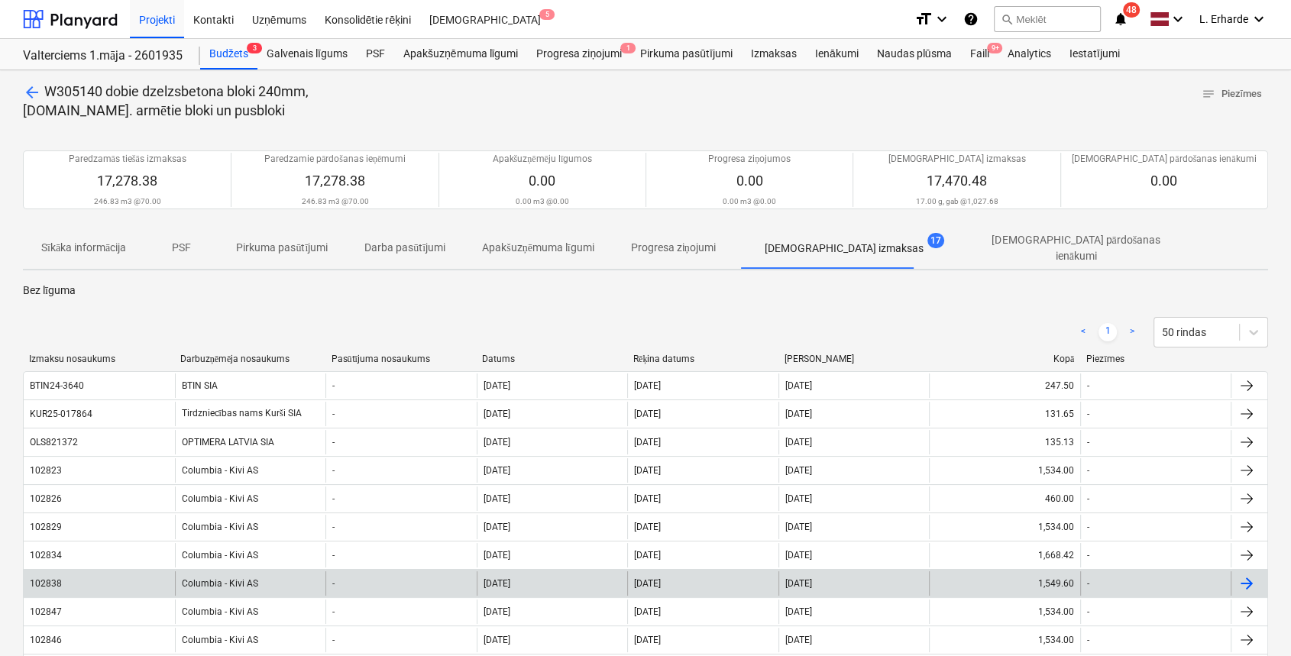
click at [102, 573] on div "102838" at bounding box center [99, 583] width 151 height 24
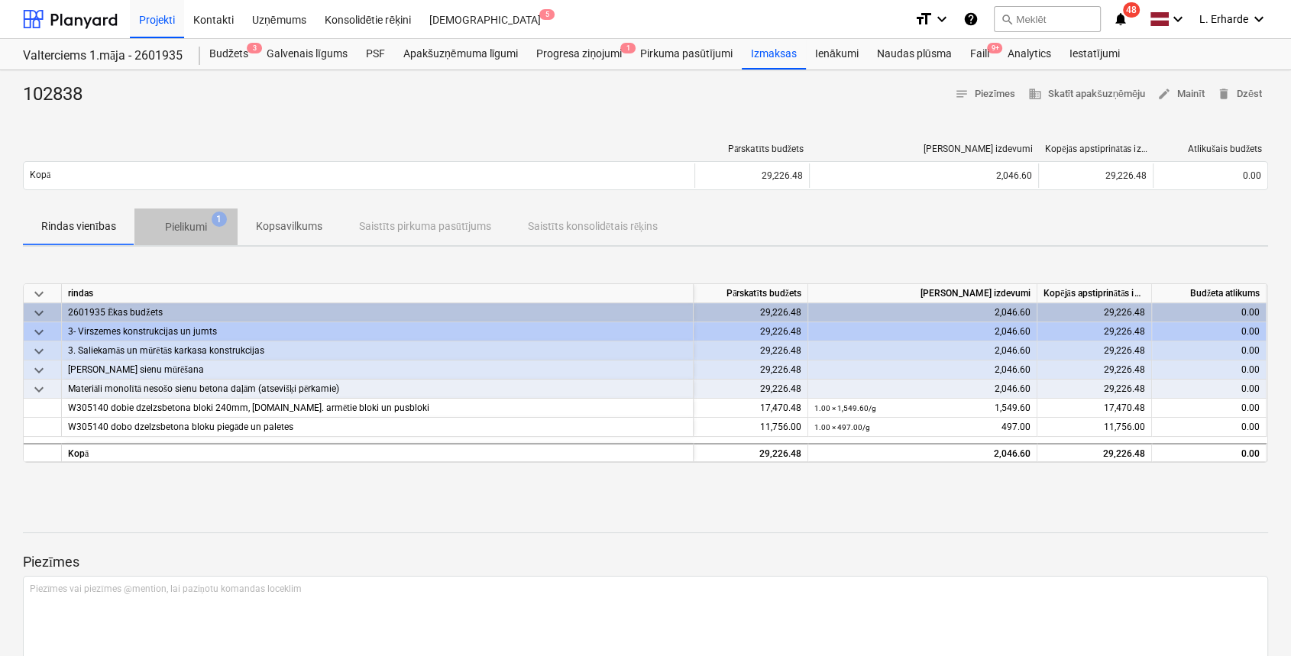
click at [177, 219] on p "Pielikumi" at bounding box center [186, 227] width 42 height 16
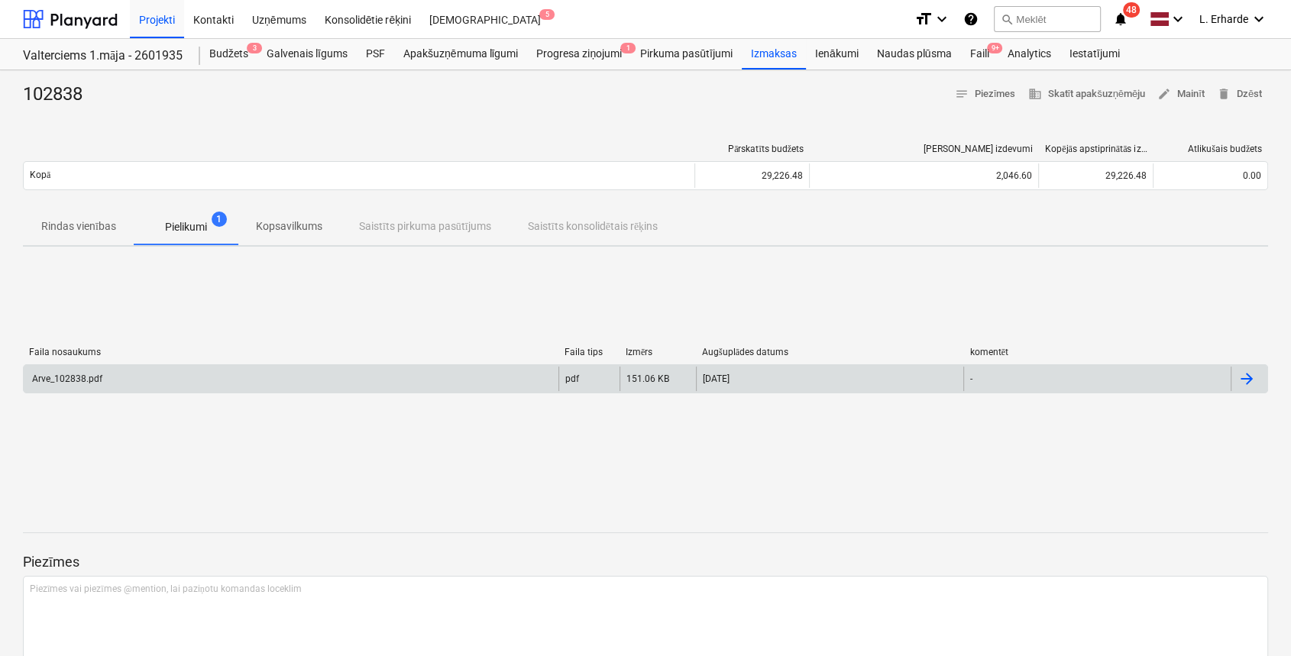
click at [104, 374] on div "Arve_102838.pdf" at bounding box center [291, 379] width 535 height 24
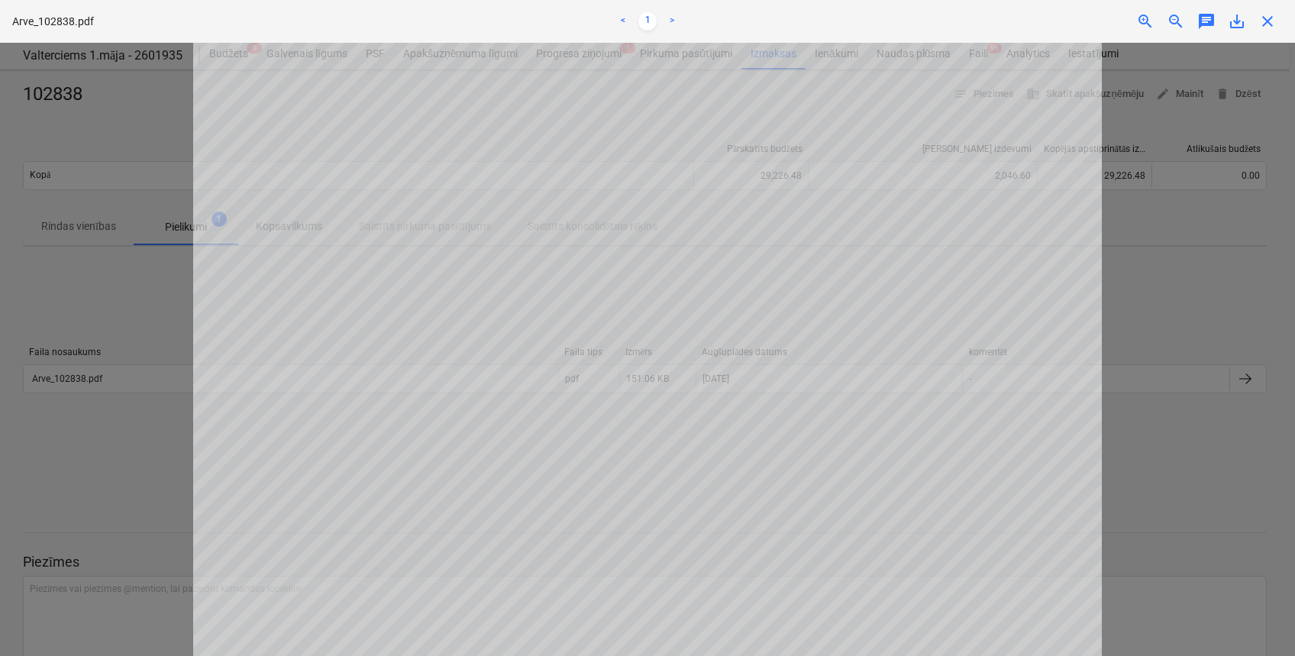
click at [1232, 444] on div at bounding box center [647, 349] width 1295 height 613
click at [1192, 208] on div at bounding box center [647, 349] width 1295 height 613
click at [1274, 31] on div "Arve_102838.pdf < 1 > zoom_in zoom_out chat 0 save_alt close" at bounding box center [647, 21] width 1295 height 43
click at [1274, 16] on span "close" at bounding box center [1268, 21] width 18 height 18
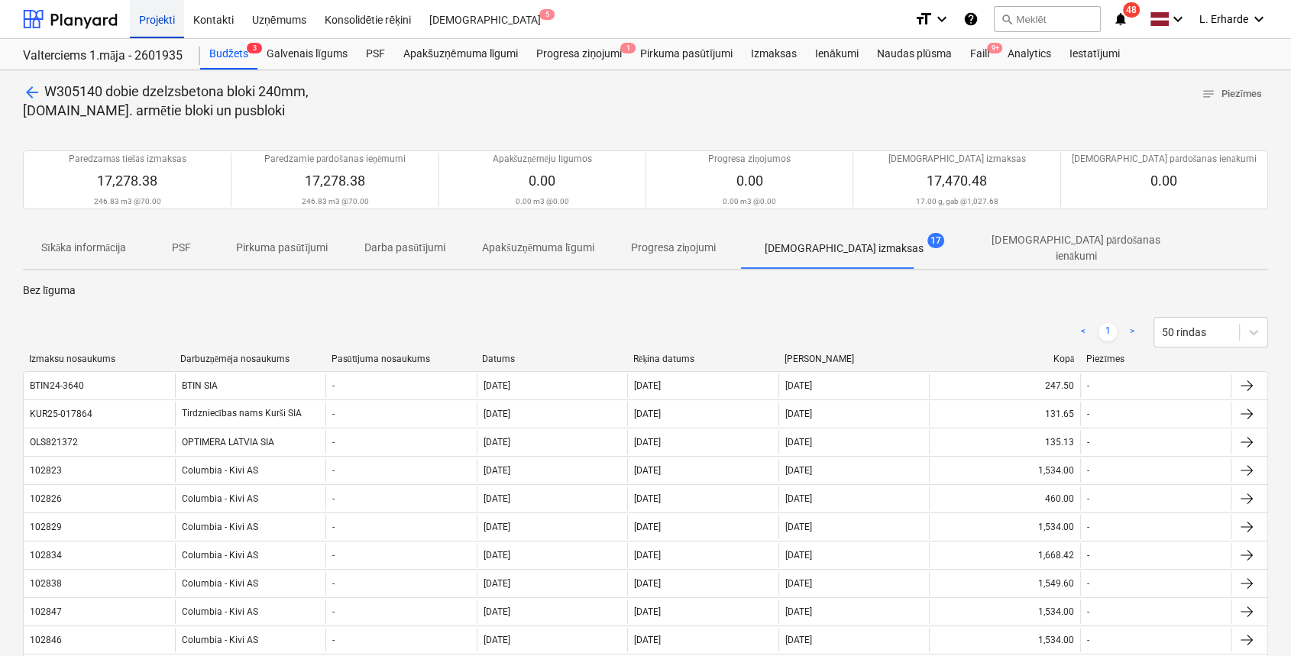
click at [153, 23] on div "Projekti" at bounding box center [157, 18] width 54 height 39
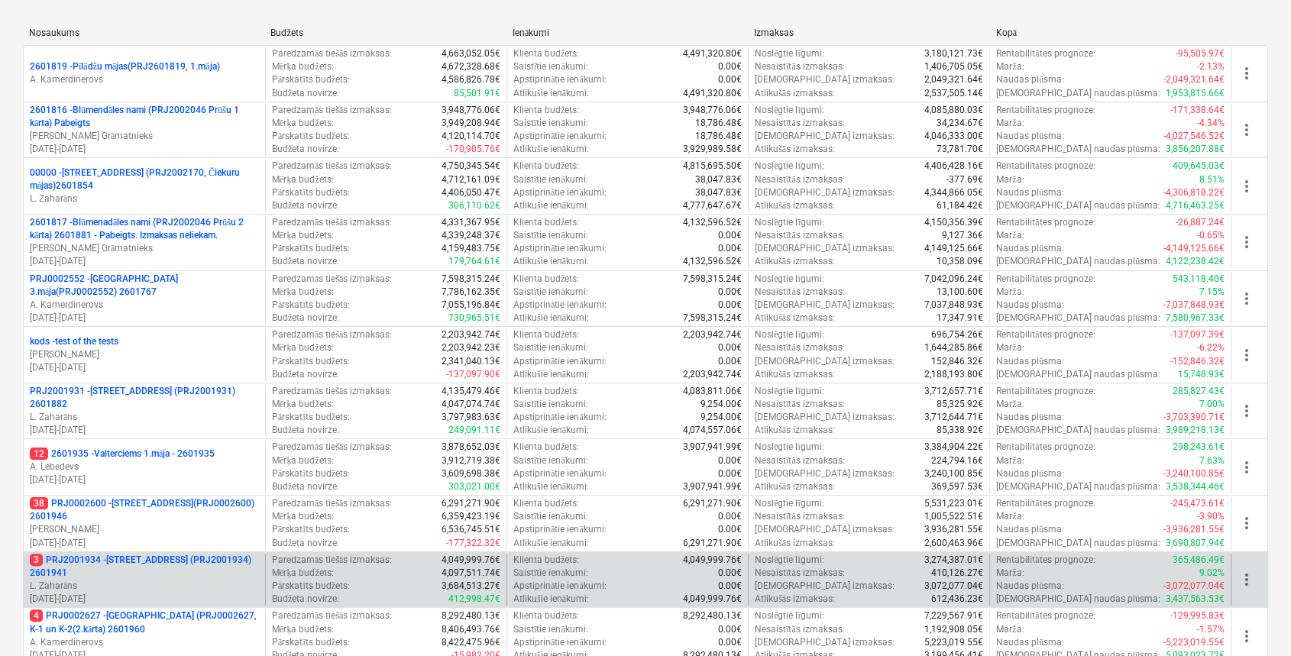
scroll to position [509, 0]
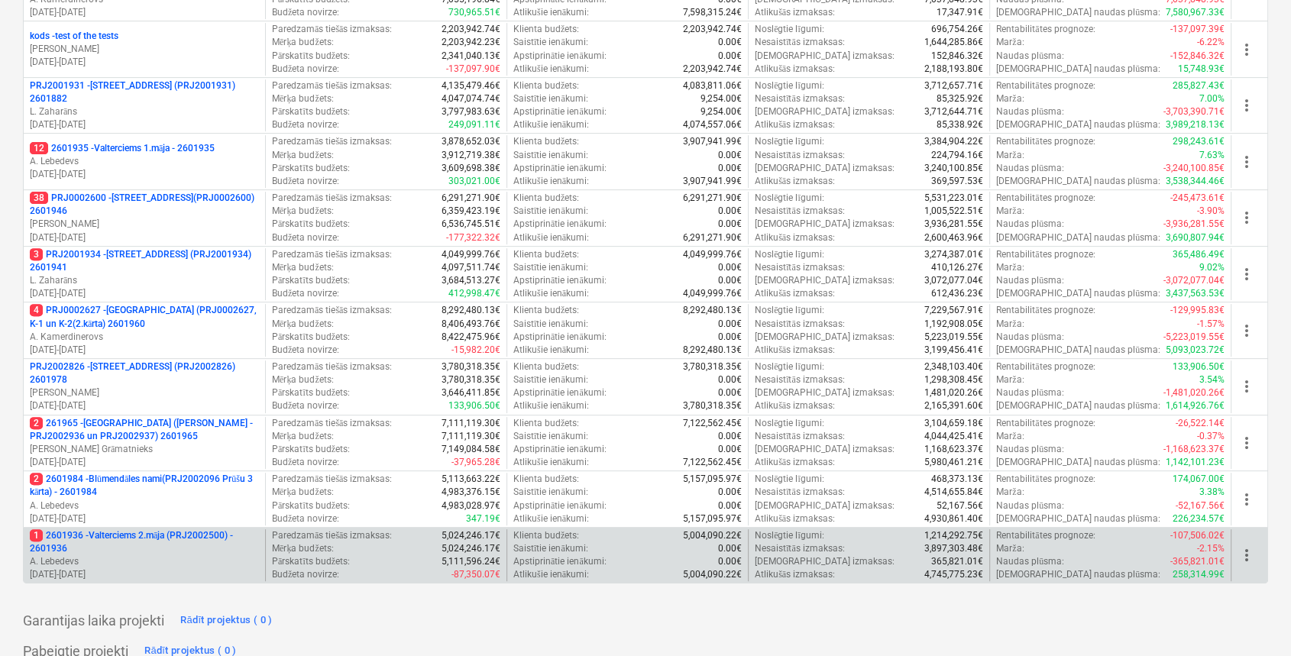
click at [148, 531] on p "1 2601936 - Valterciems 2.māja (PRJ2002500) - 2601936" at bounding box center [144, 542] width 229 height 26
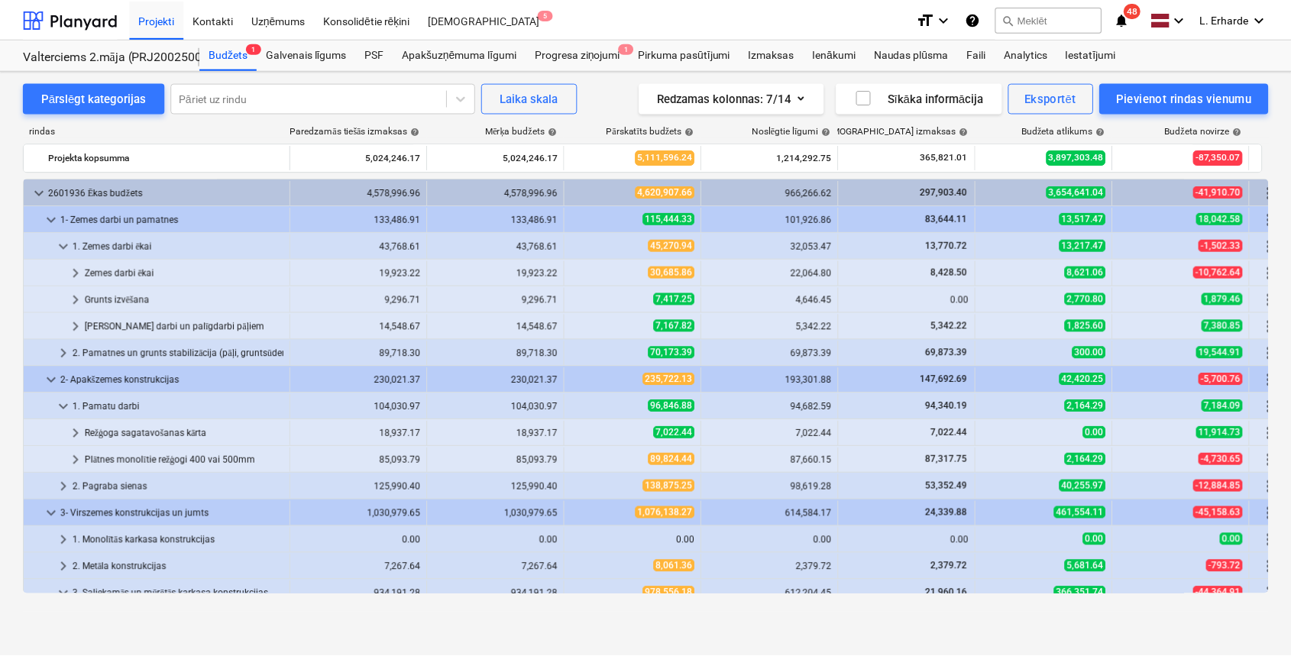
scroll to position [407, 0]
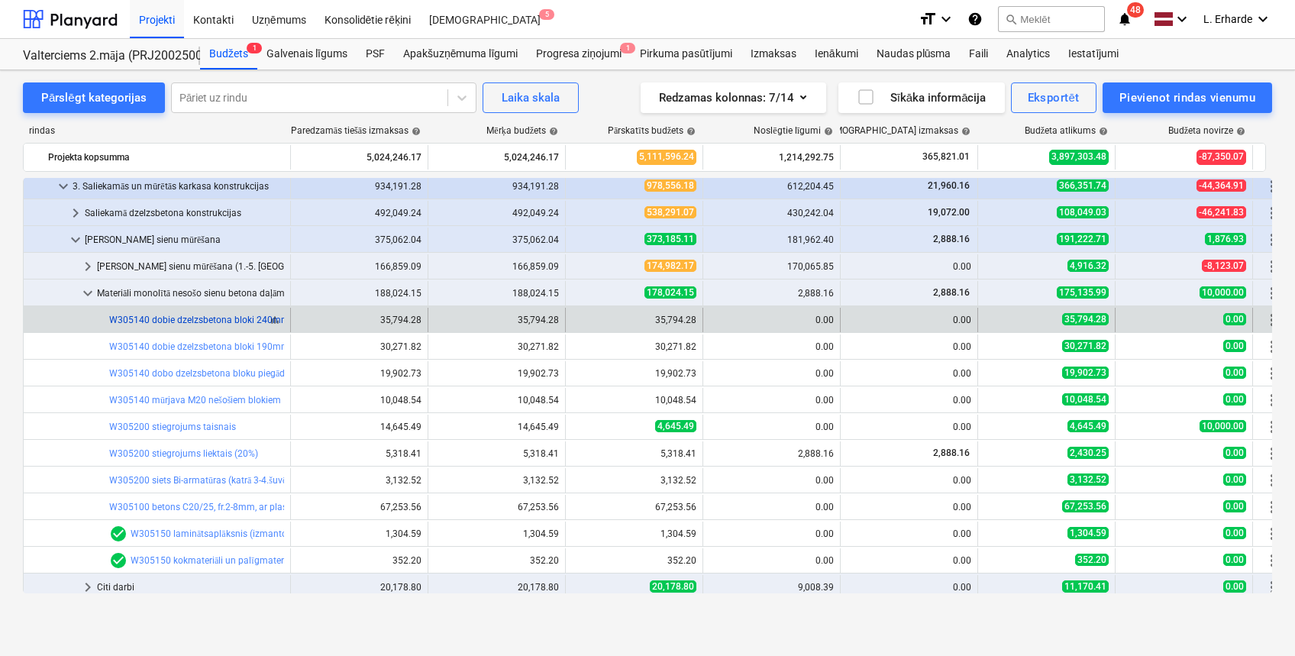
click at [228, 315] on link "W305140 dobie dzelzsbetona bloki 240mm, [DOMAIN_NAME]. armētie bloki un pusbloki" at bounding box center [289, 320] width 361 height 11
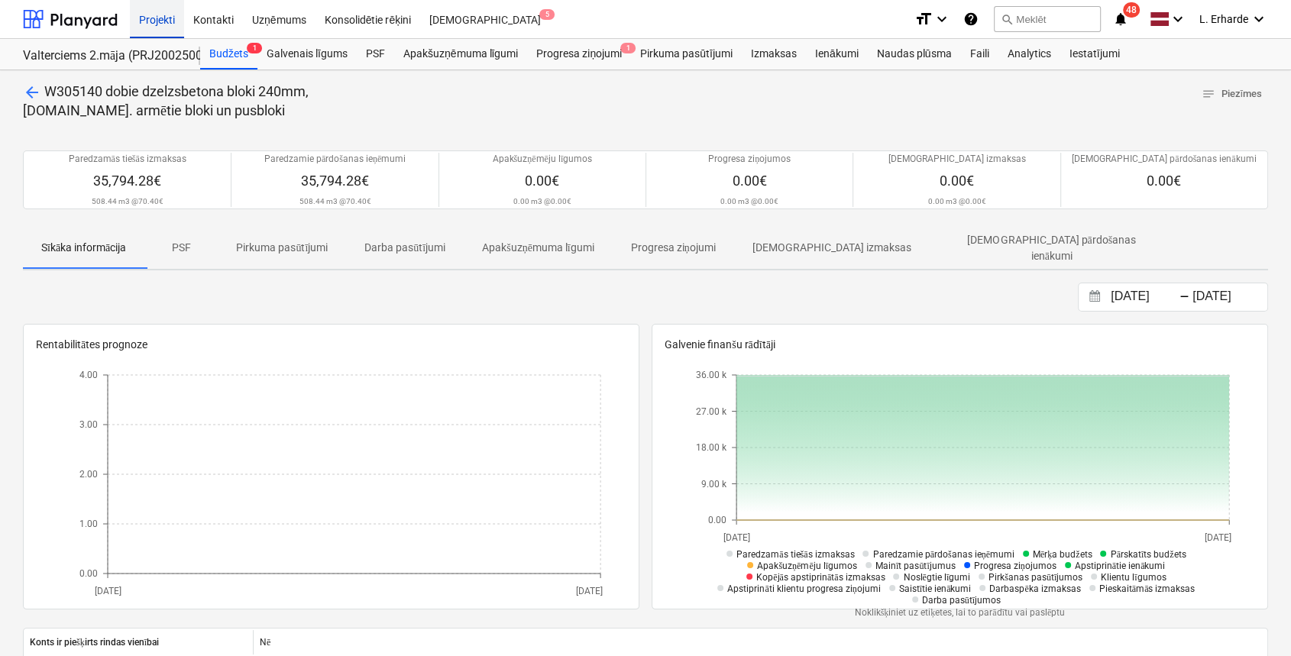
click at [151, 18] on div "Projekti" at bounding box center [157, 18] width 54 height 39
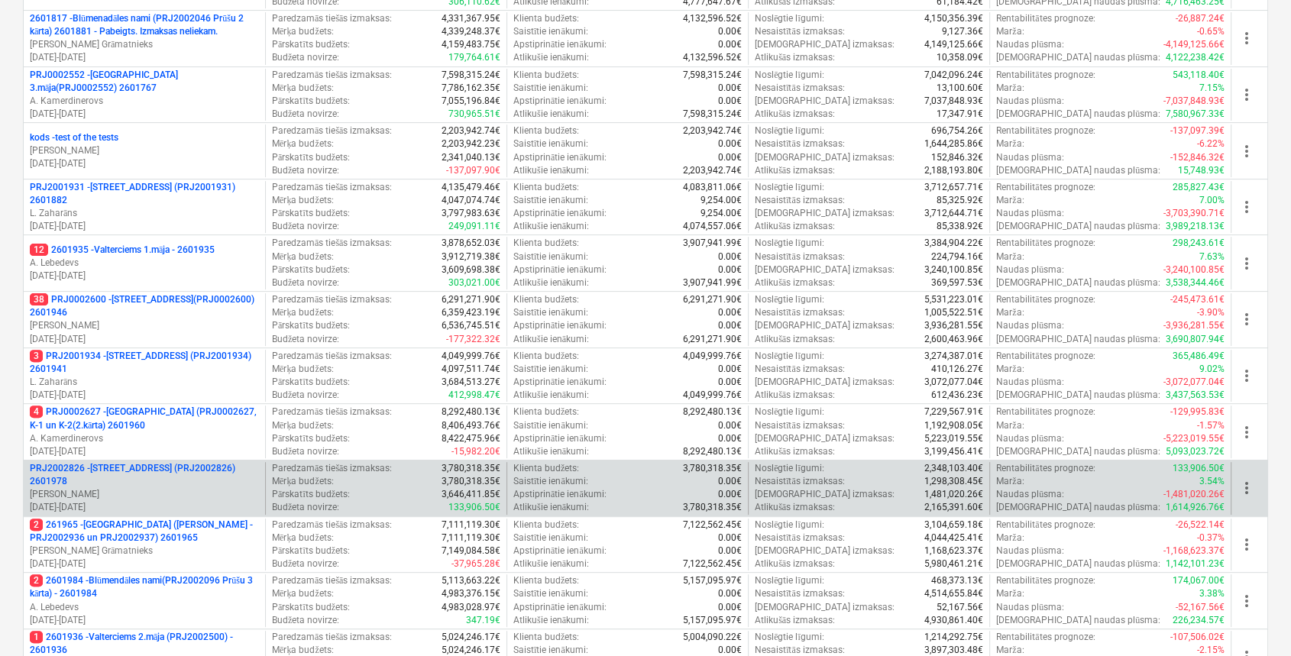
scroll to position [509, 0]
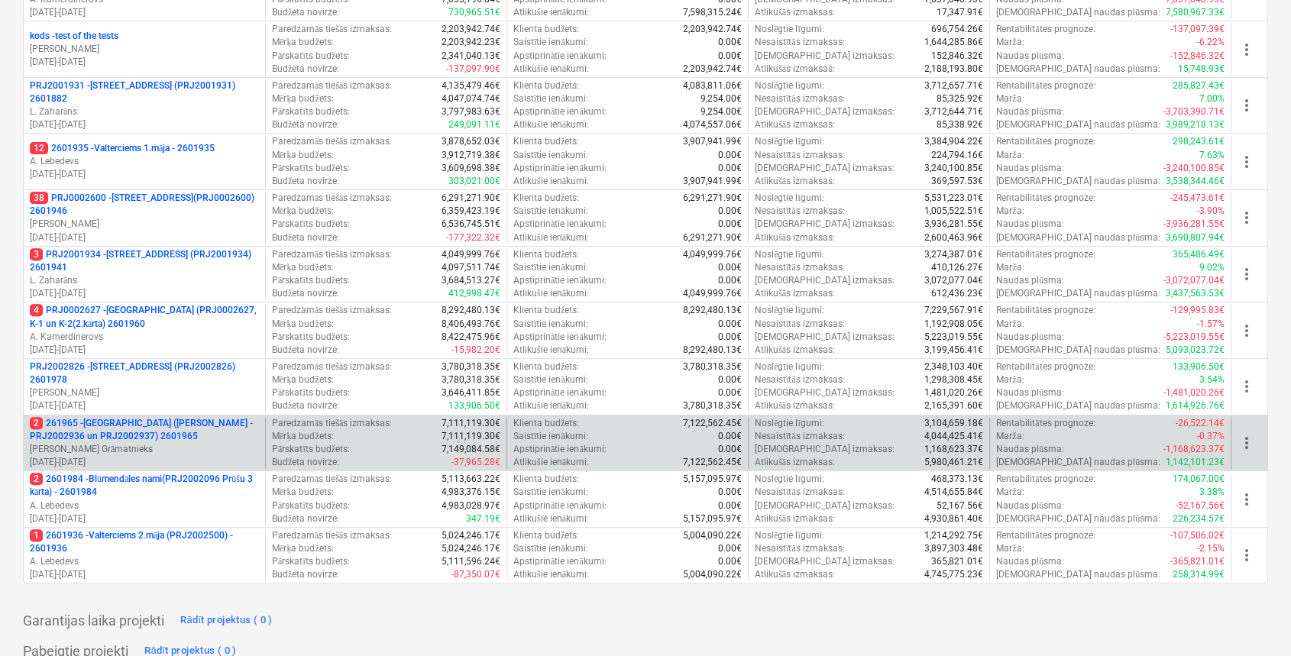
click at [165, 417] on p "2 261965 - [GEOGRAPHIC_DATA] ([PERSON_NAME] - PRJ2002936 un PRJ2002937) 2601965" at bounding box center [144, 430] width 229 height 26
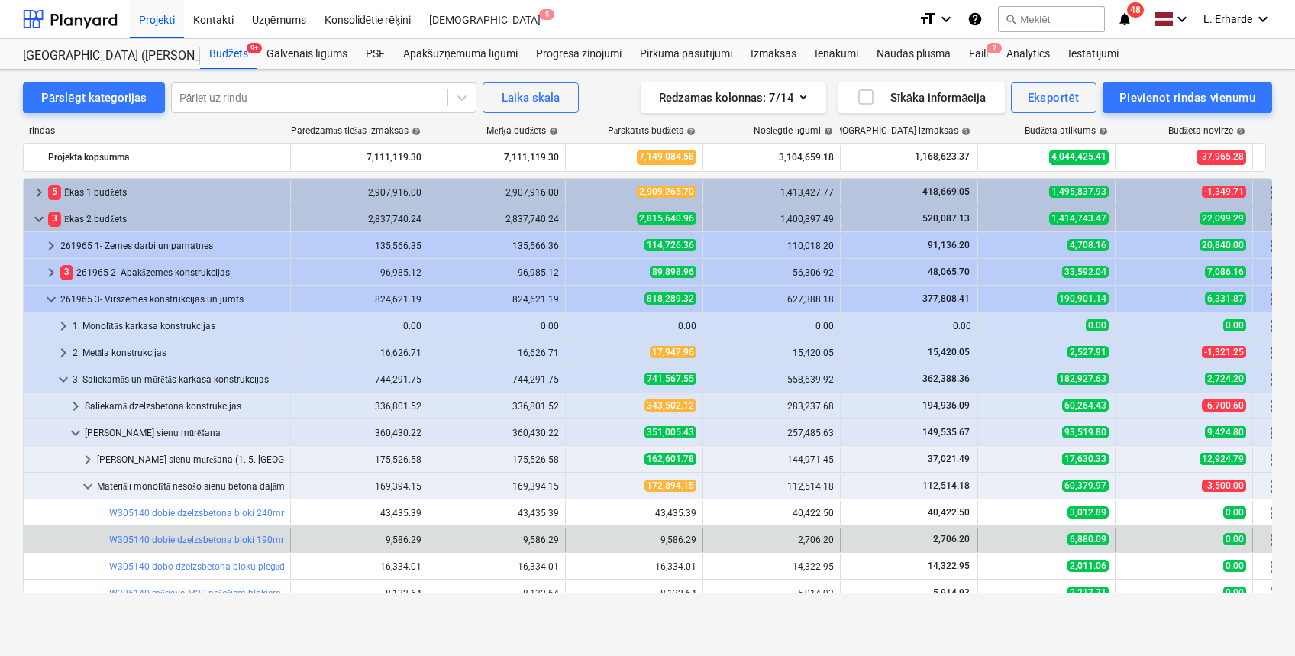
scroll to position [102, 0]
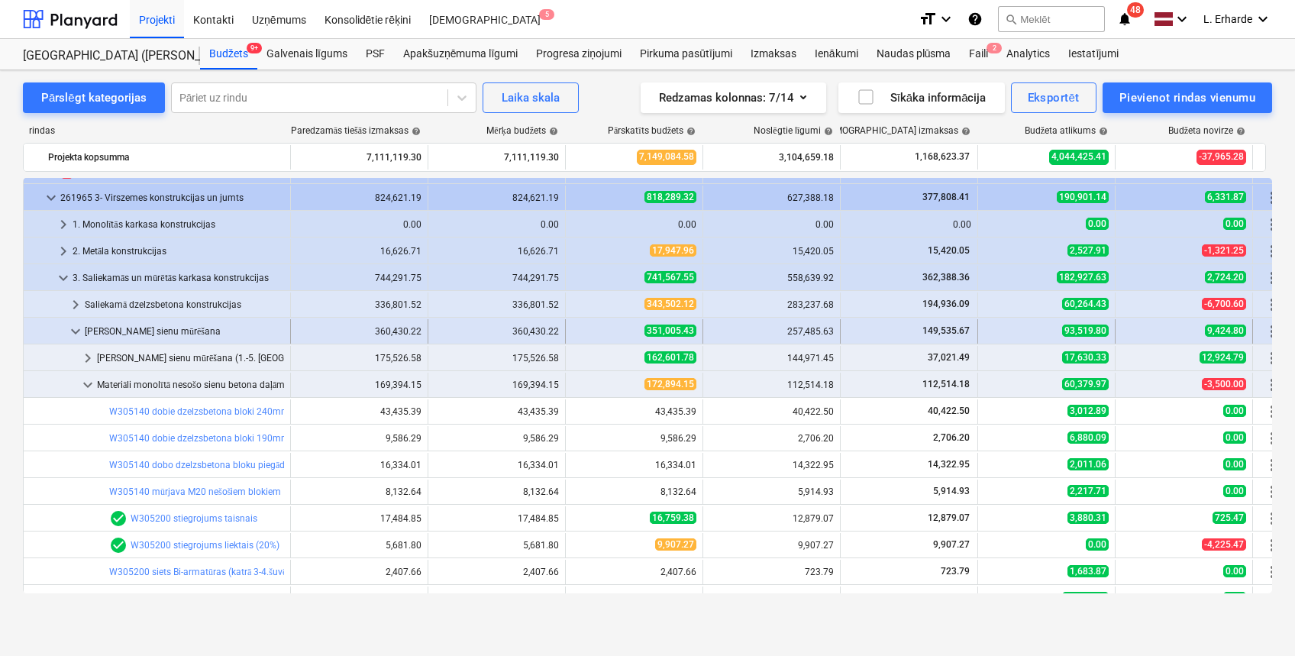
click at [76, 331] on span "keyboard_arrow_down" at bounding box center [75, 331] width 18 height 18
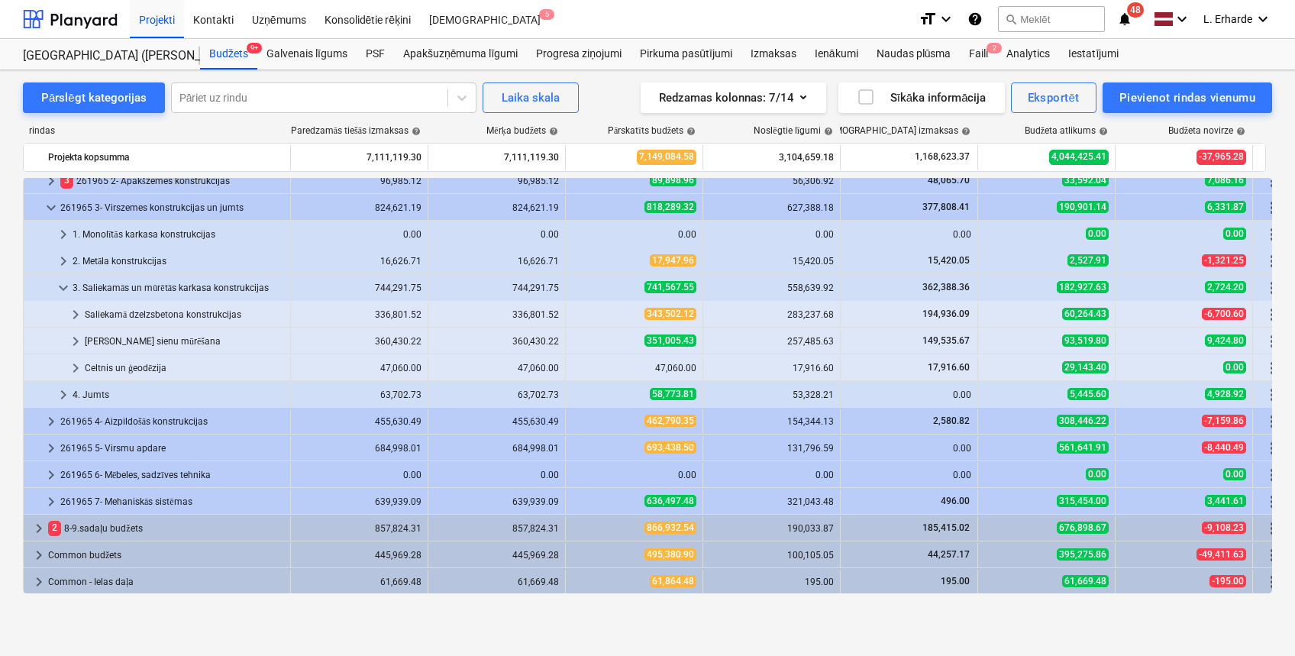
scroll to position [0, 0]
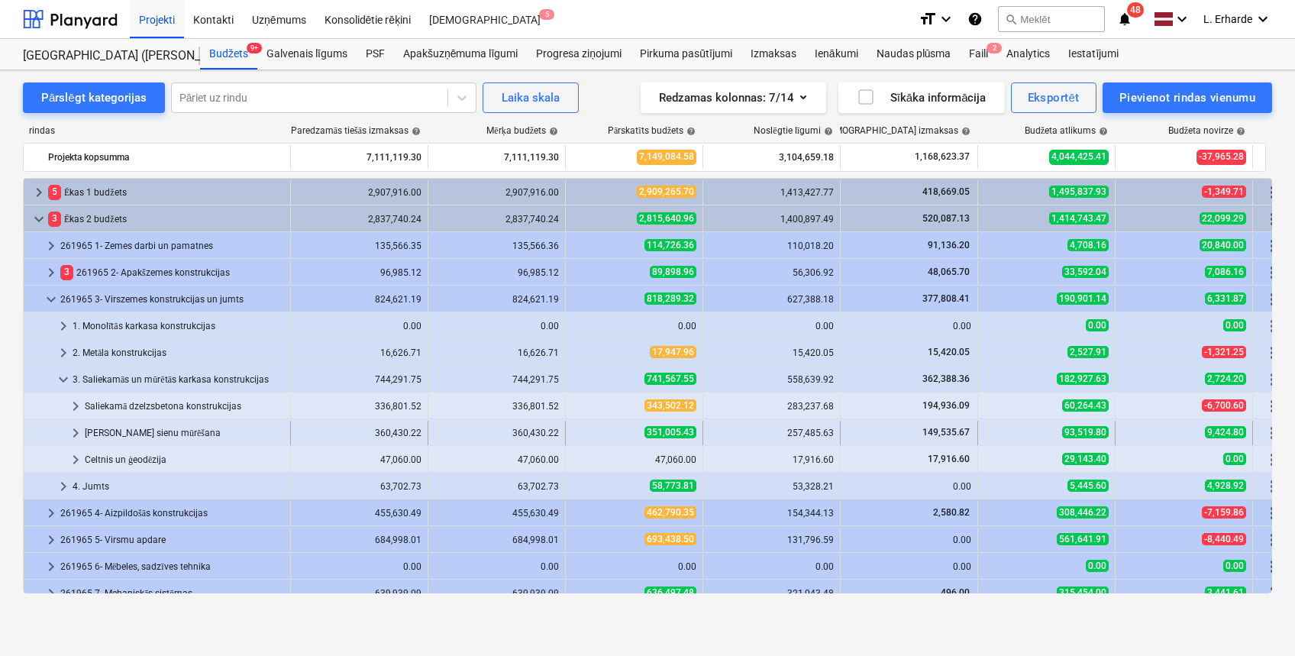
click at [161, 432] on div "[PERSON_NAME] sienu mūrēšana" at bounding box center [184, 433] width 199 height 24
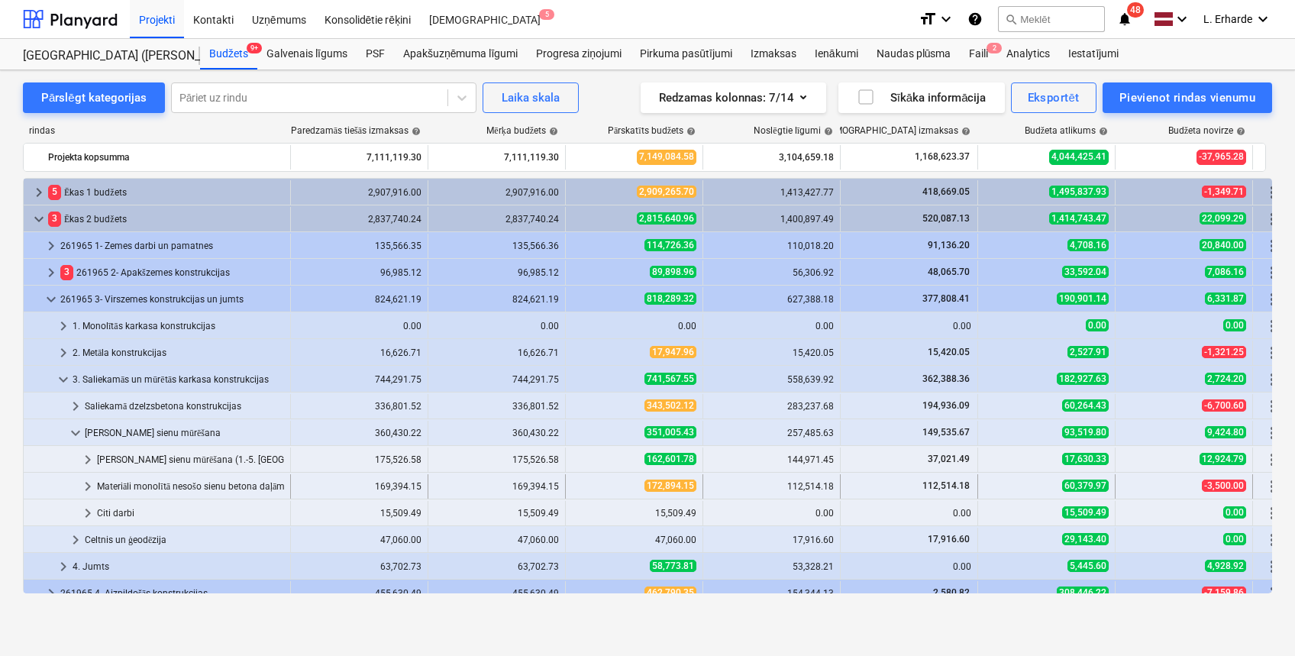
click at [175, 490] on div "Materiāli monolītā nesošo sienu betona daļām (atsevišķi pērkamie)" at bounding box center [190, 486] width 187 height 24
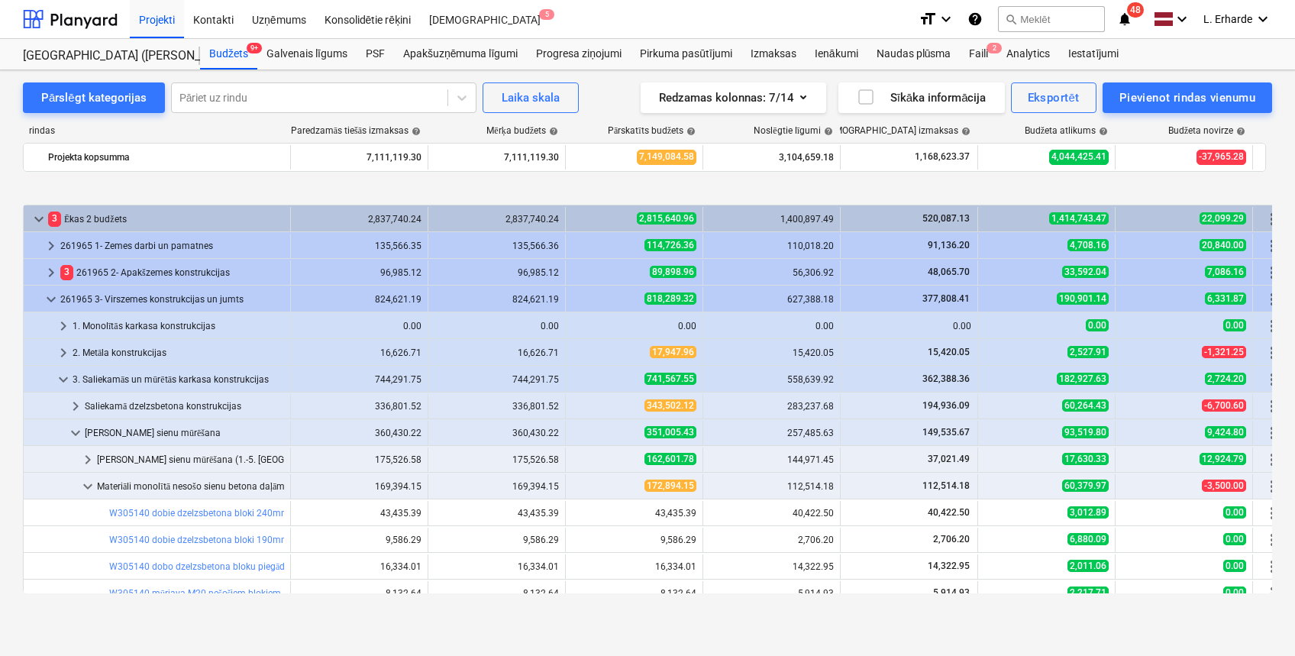
scroll to position [102, 0]
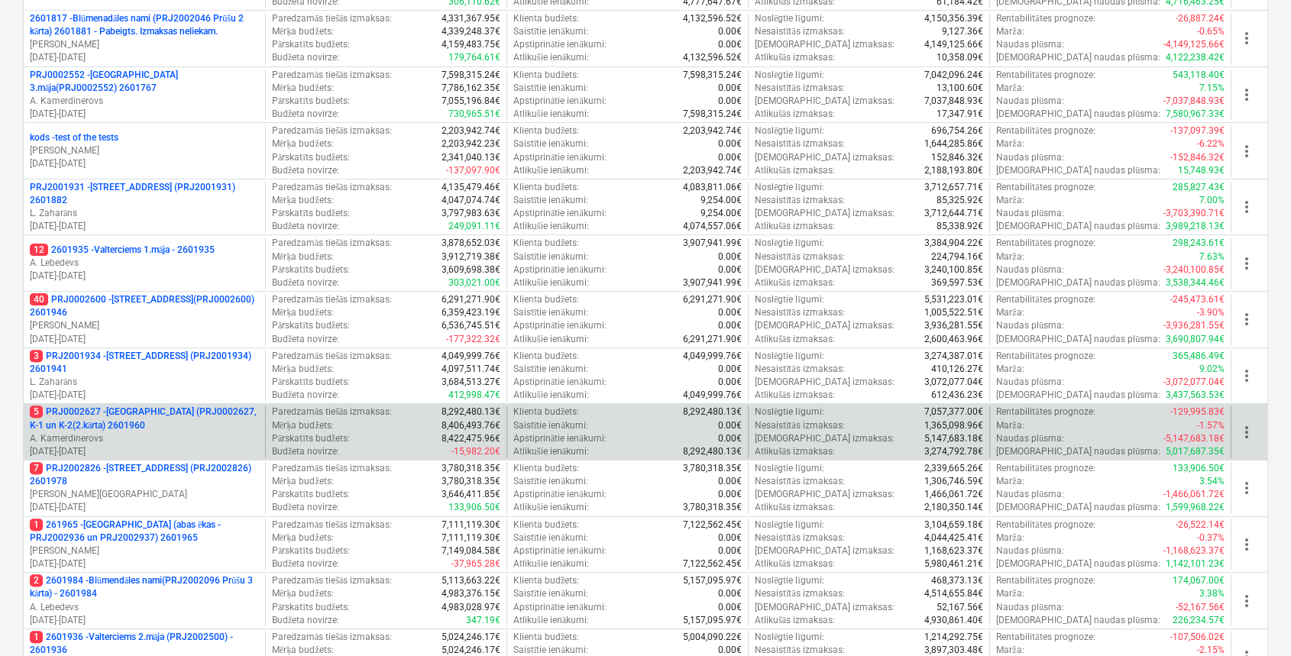
scroll to position [509, 0]
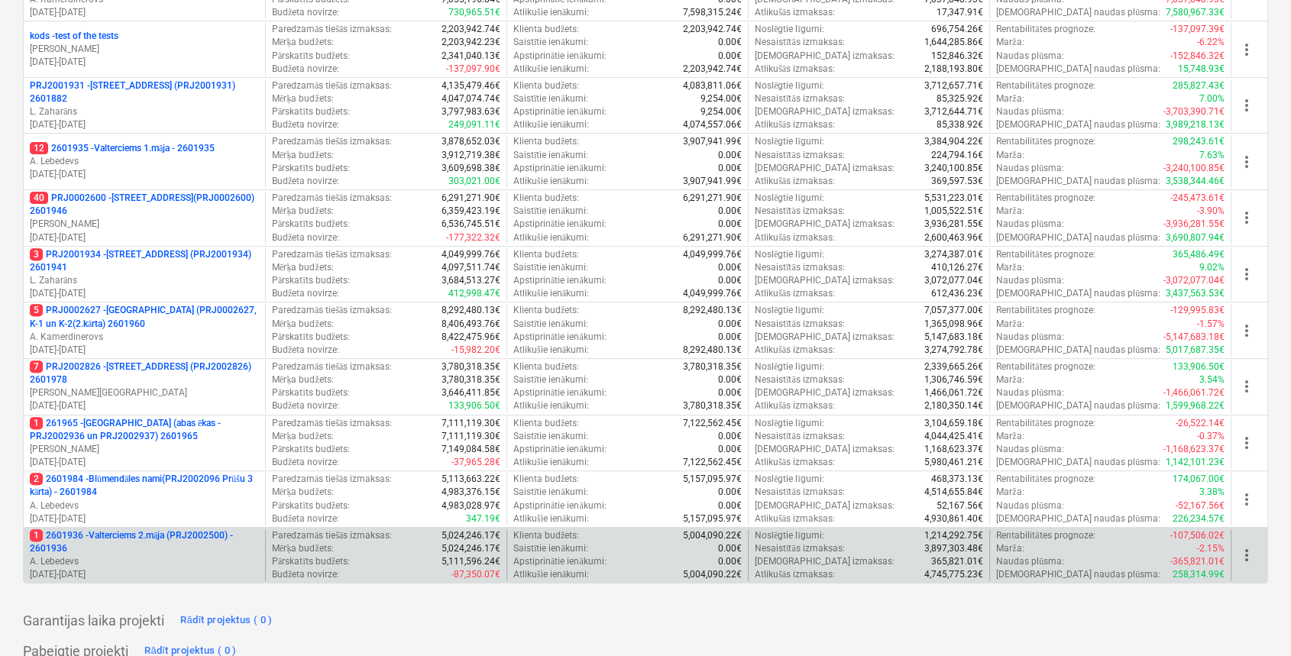
click at [177, 529] on p "1 2601936 - Valterciems 2.māja (PRJ2002500) - 2601936" at bounding box center [144, 542] width 229 height 26
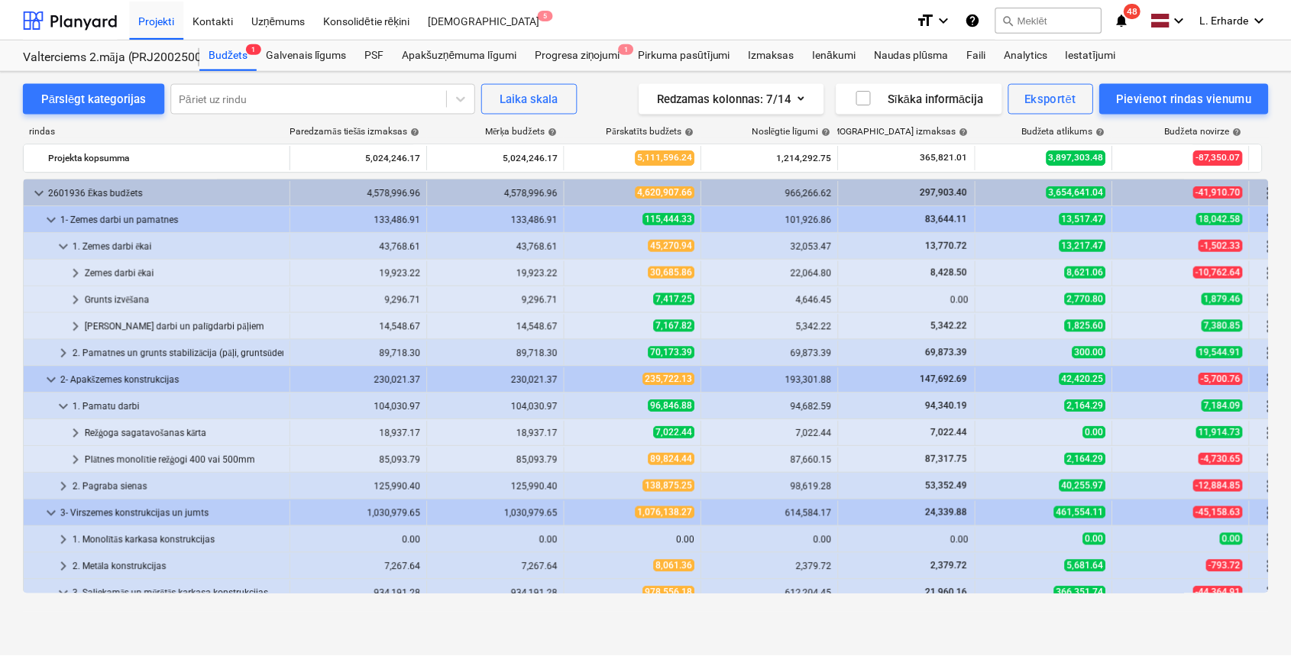
scroll to position [407, 0]
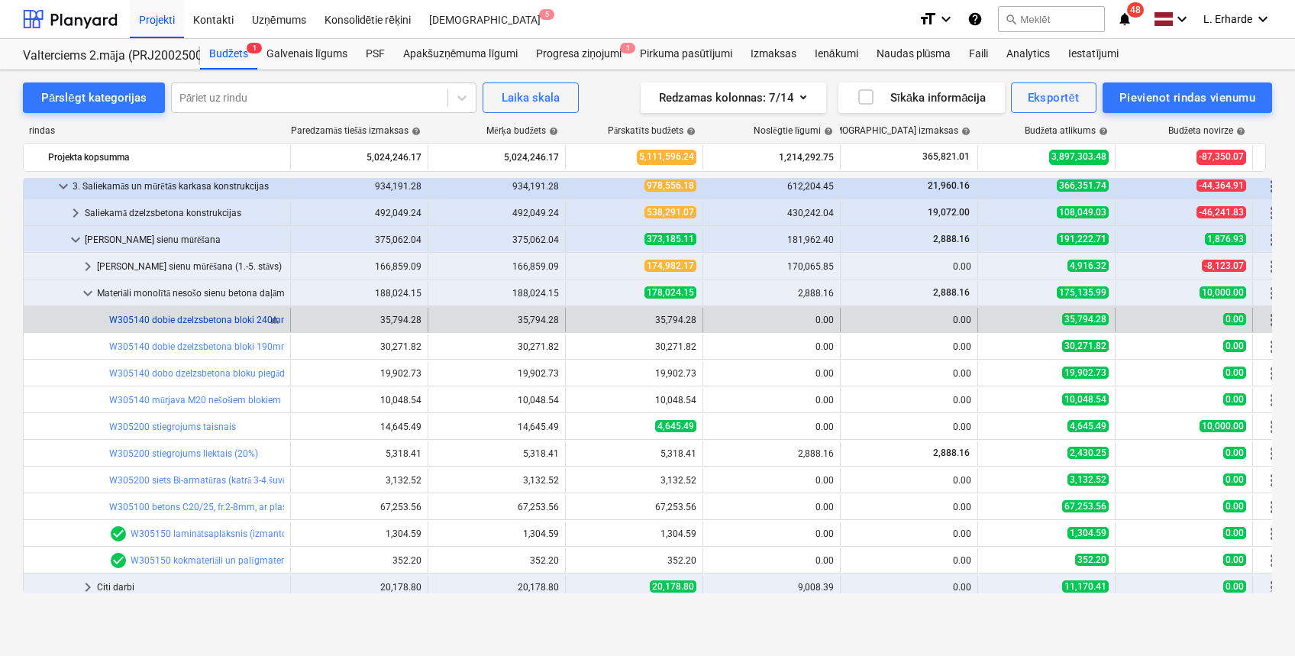
click at [232, 320] on link "W305140 dobie dzelzsbetona bloki 240mm, [DOMAIN_NAME]. armētie bloki un pusbloki" at bounding box center [289, 320] width 361 height 11
